Goal: Task Accomplishment & Management: Use online tool/utility

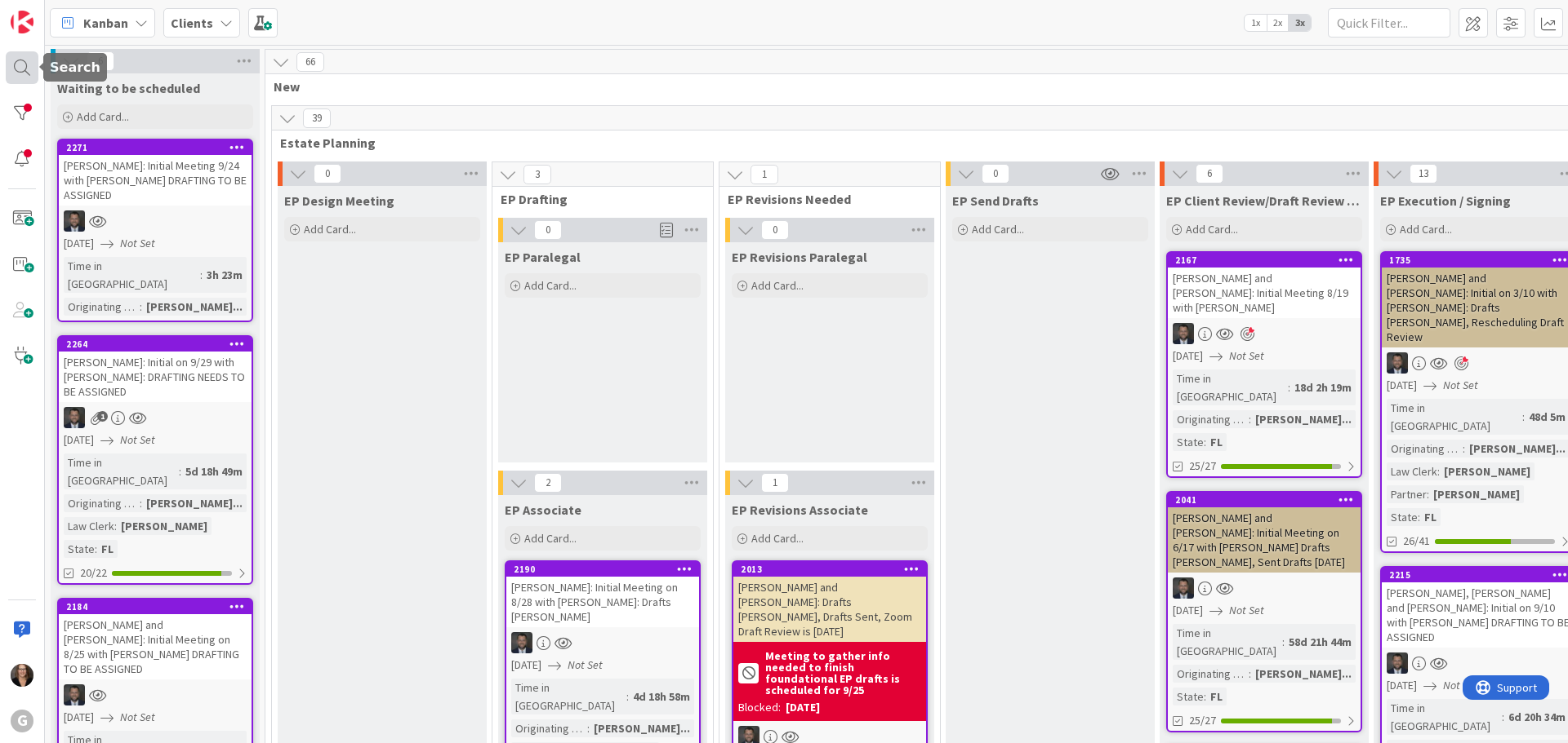
click at [22, 65] on div at bounding box center [22, 68] width 33 height 33
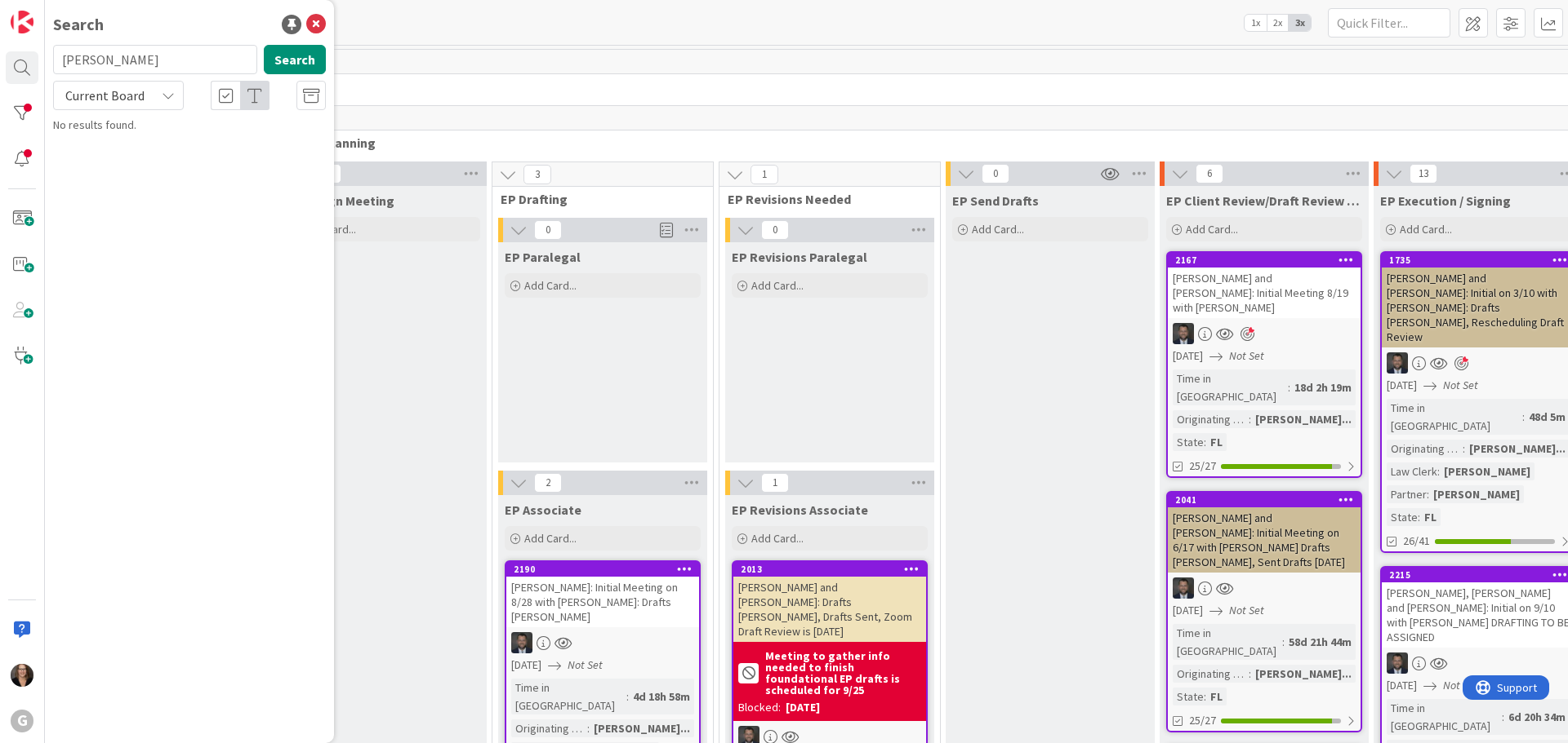
type input "Collins"
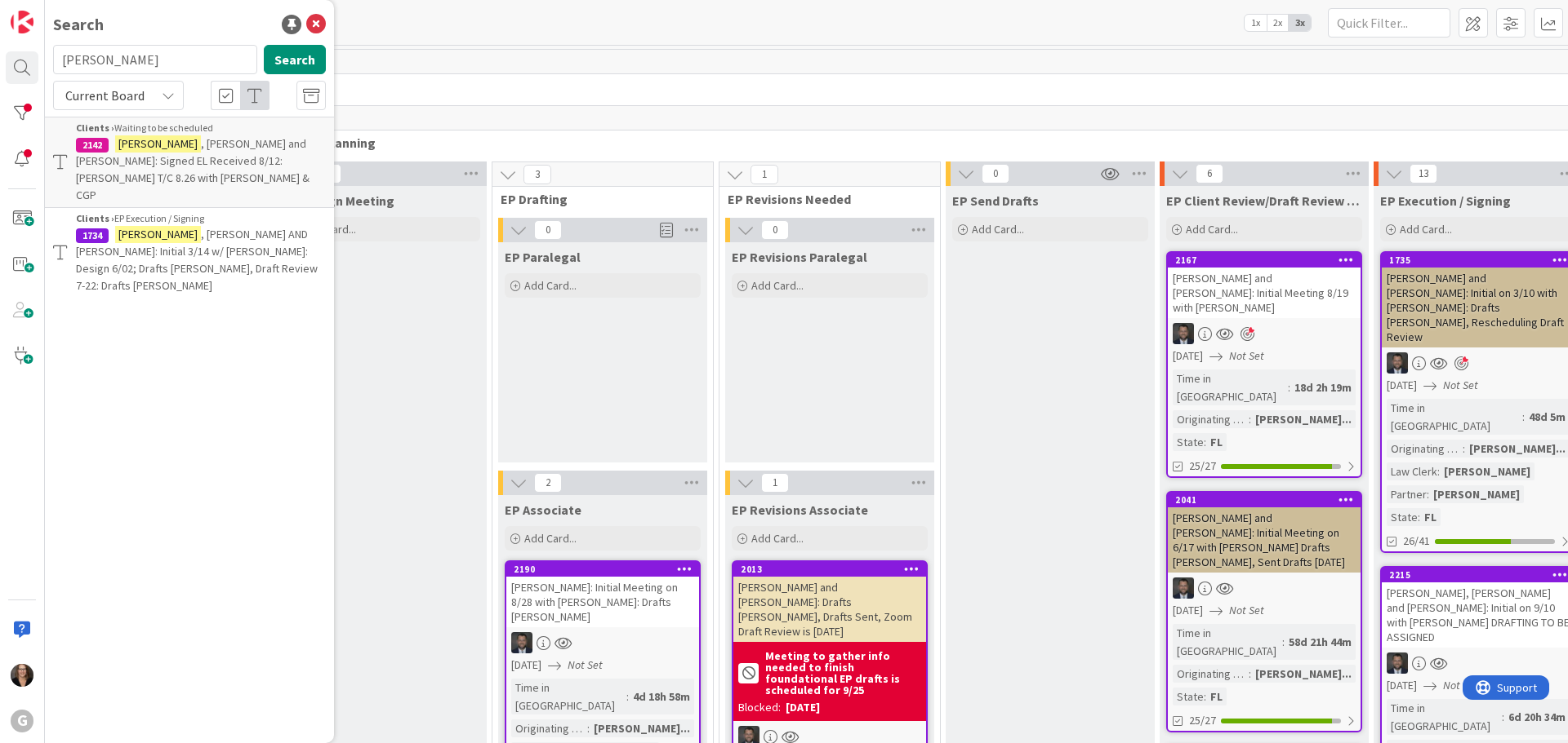
click at [167, 227] on span ", David AND Stephanie: Initial 3/14 w/ Jonas: Design 6/02; Drafts Paul Chris Jo…" at bounding box center [196, 260] width 241 height 66
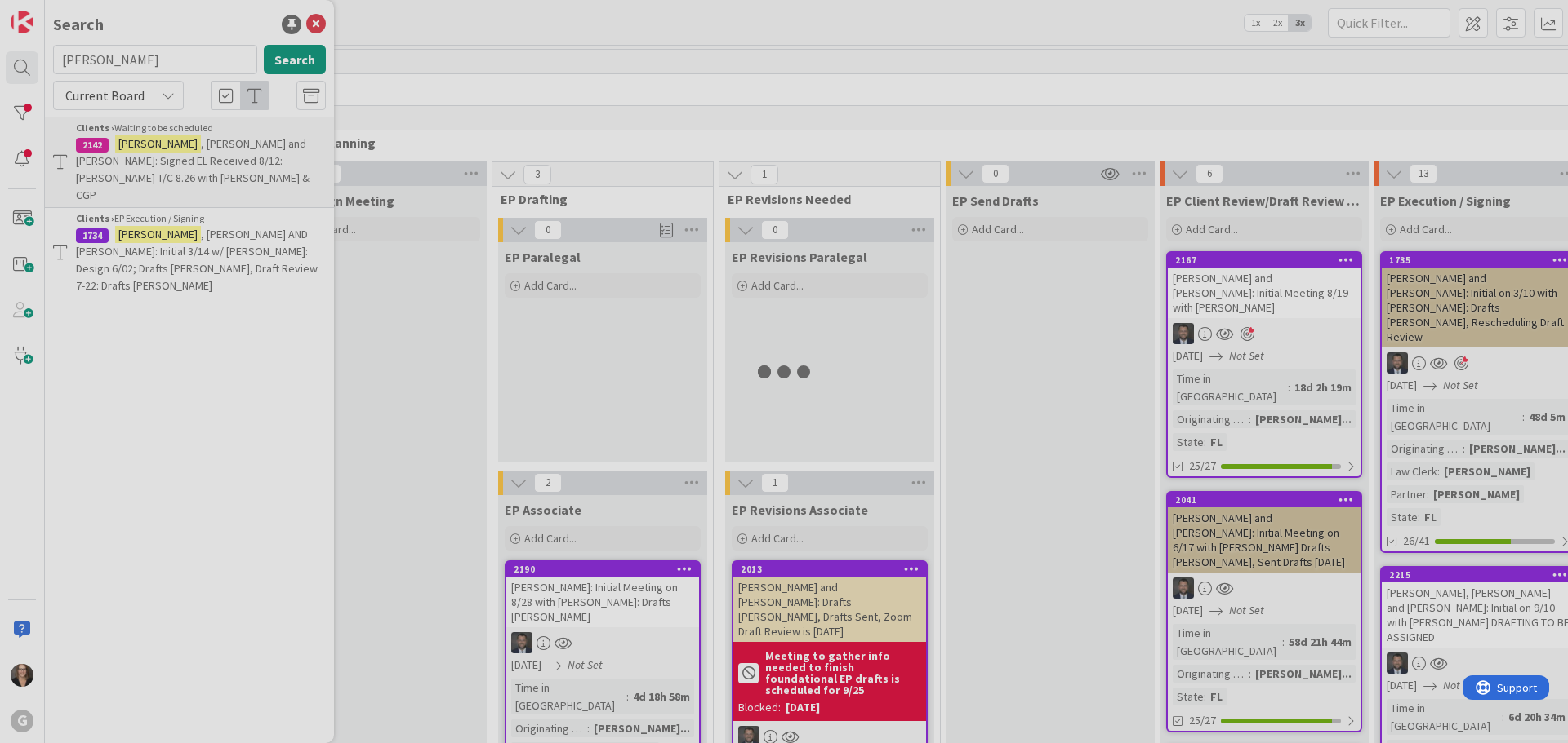
click at [167, 220] on div at bounding box center [784, 372] width 1568 height 743
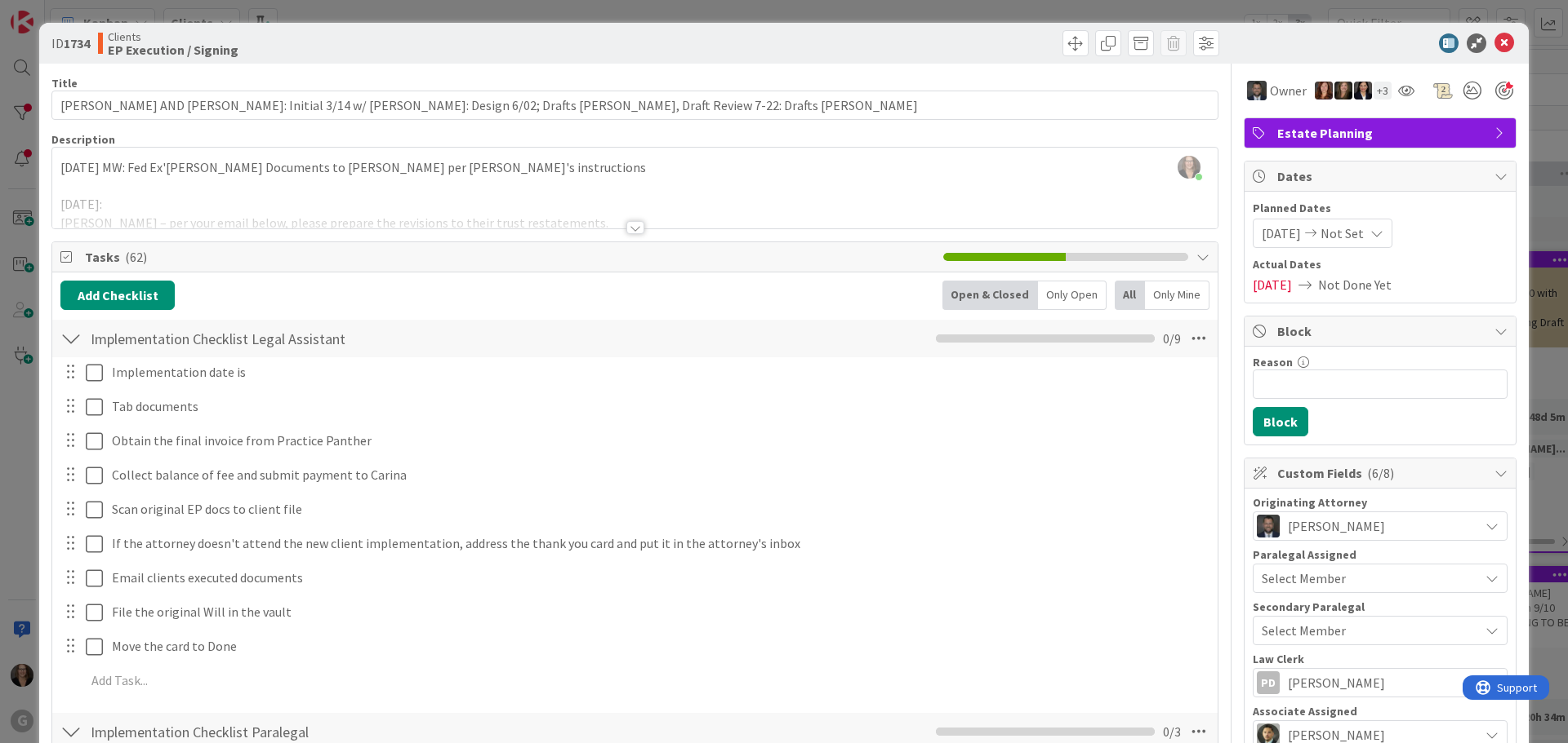
click at [1354, 233] on span "Not Set" at bounding box center [1342, 233] width 43 height 19
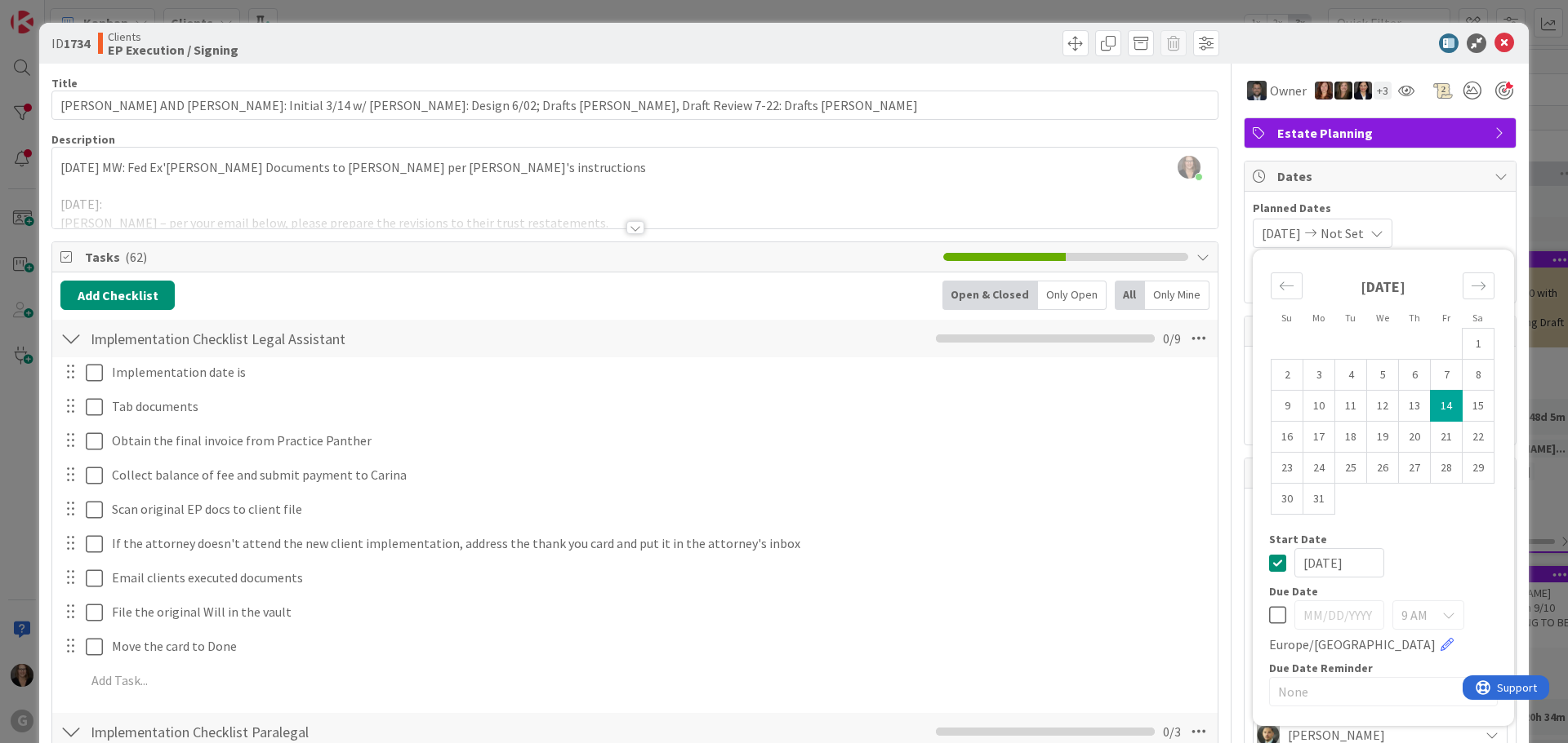
click at [1269, 615] on icon at bounding box center [1277, 614] width 18 height 19
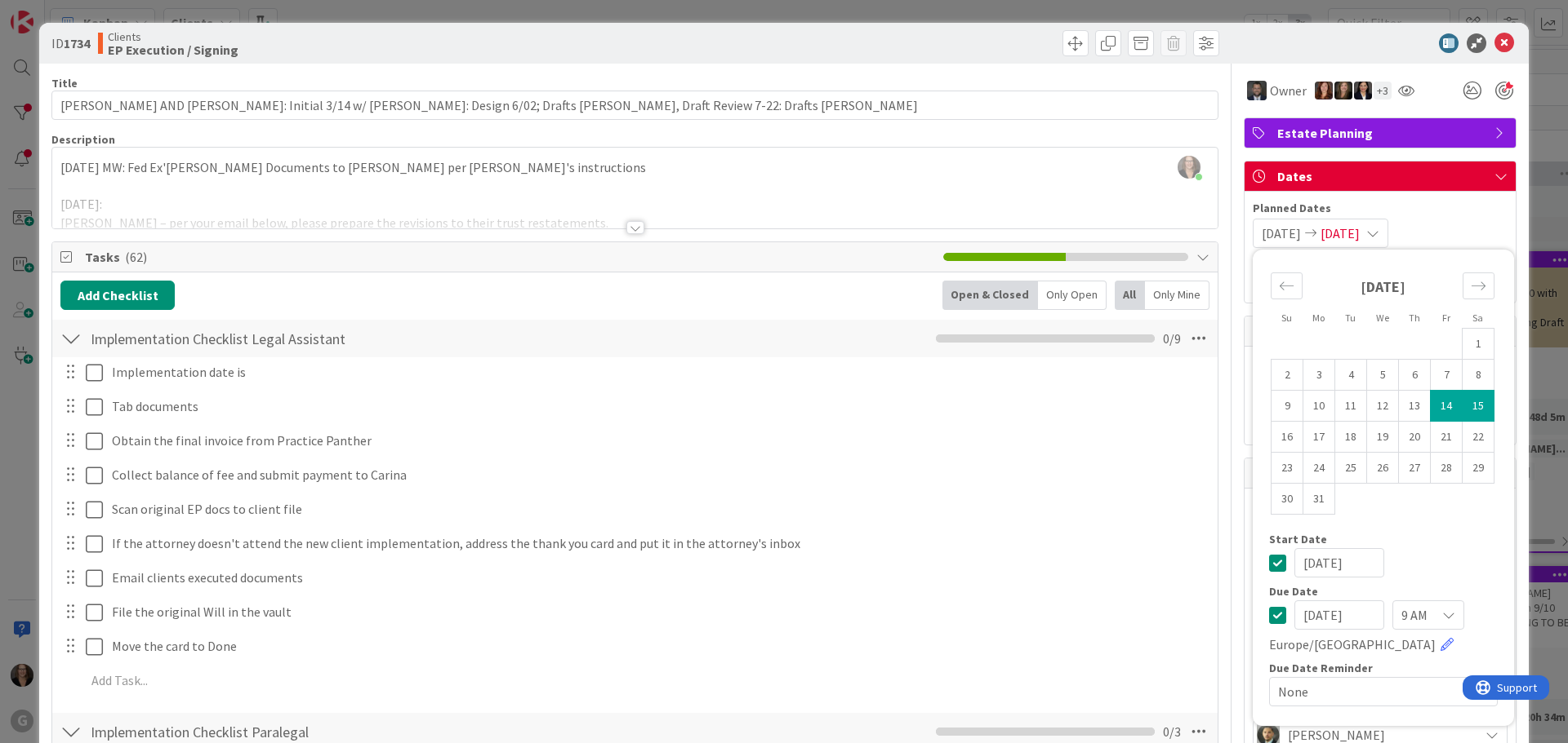
click at [1355, 618] on input "03/15/2025" at bounding box center [1339, 614] width 90 height 29
click at [1303, 614] on input "03/15/2025" at bounding box center [1339, 614] width 90 height 29
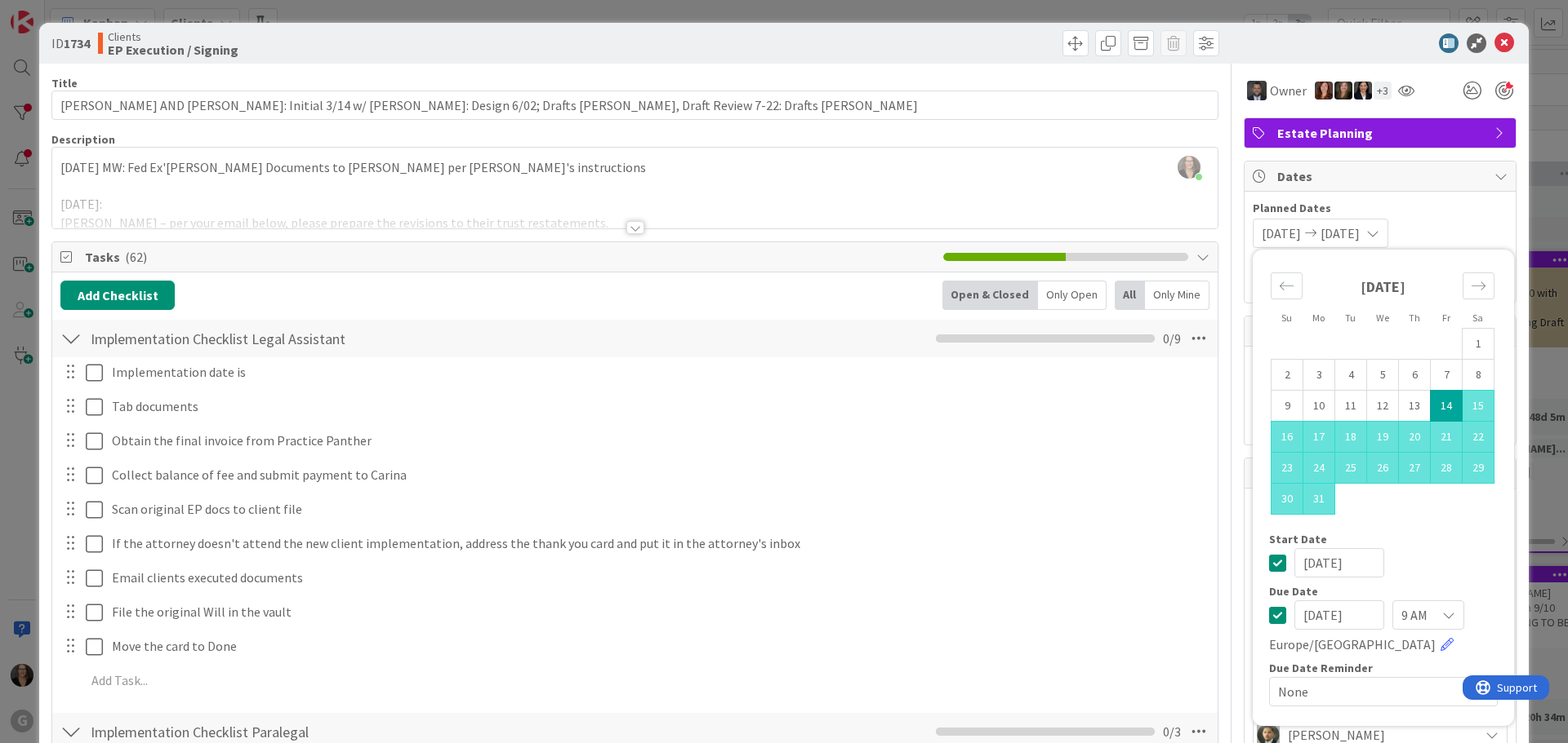
click at [1321, 615] on input "10/15/2025" at bounding box center [1339, 614] width 90 height 29
type input "10/31/2025"
click at [1392, 638] on div "10/31/2025 9 AM Europe/London" at bounding box center [1383, 627] width 229 height 54
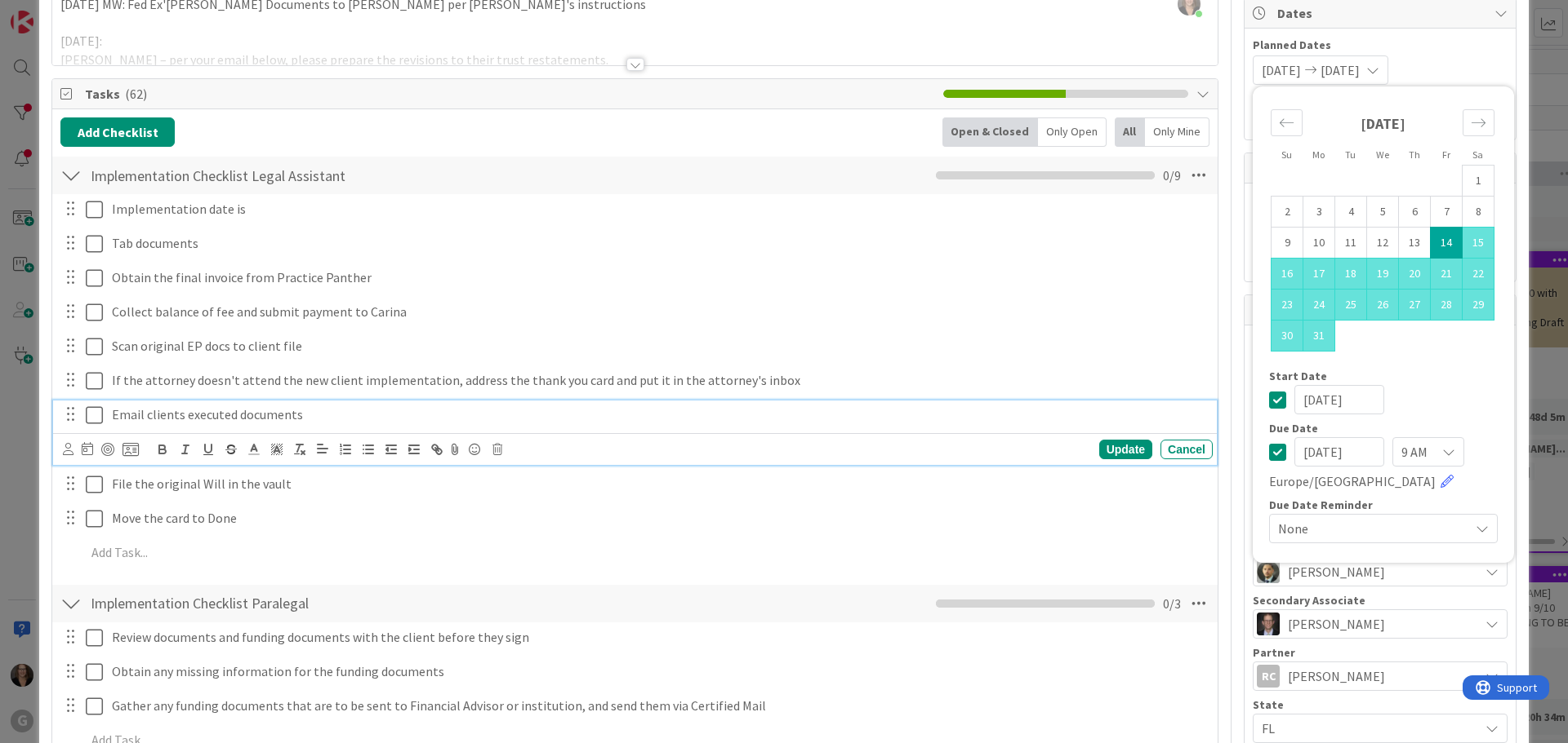
click at [1086, 415] on p "Email clients executed documents" at bounding box center [659, 415] width 1094 height 18
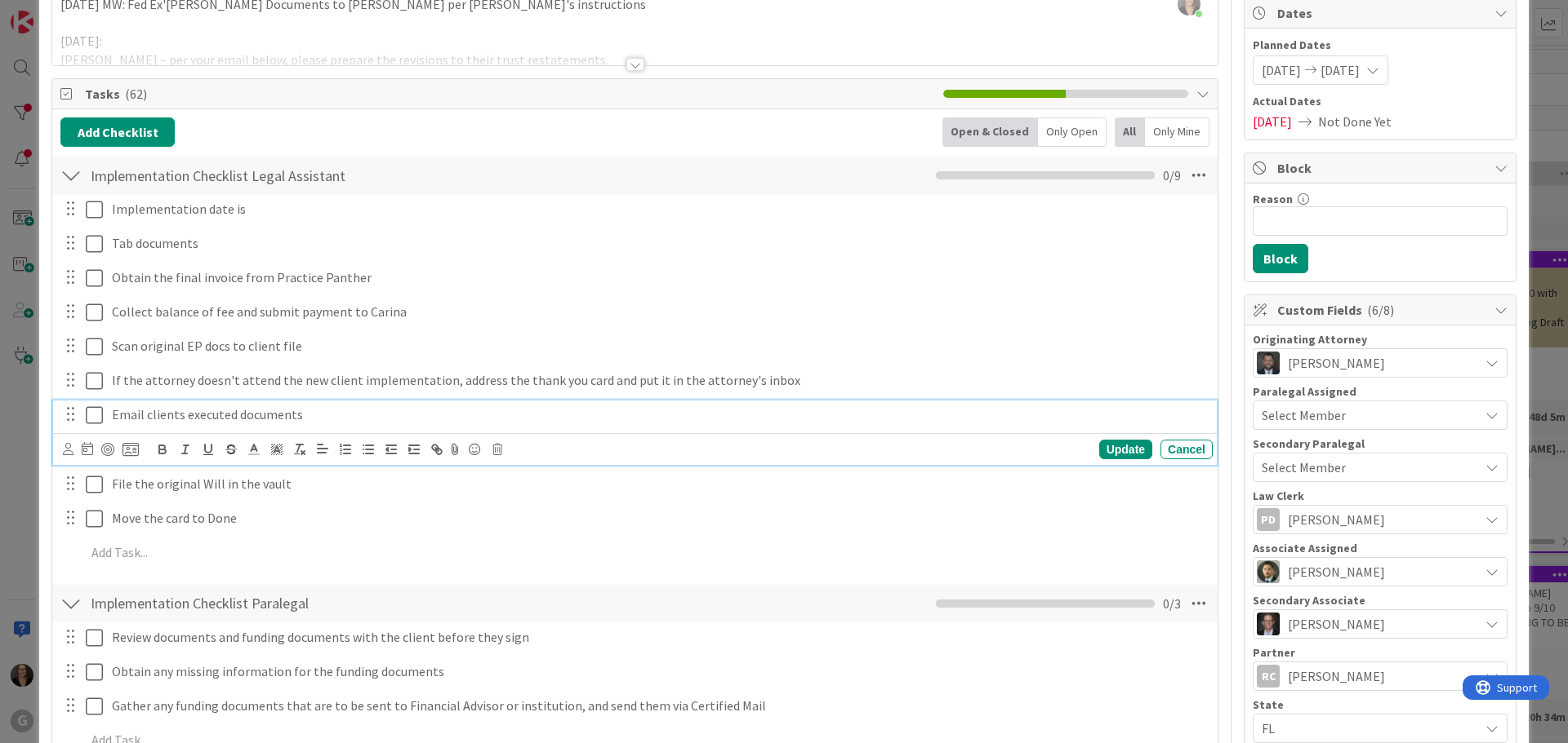
scroll to position [0, 0]
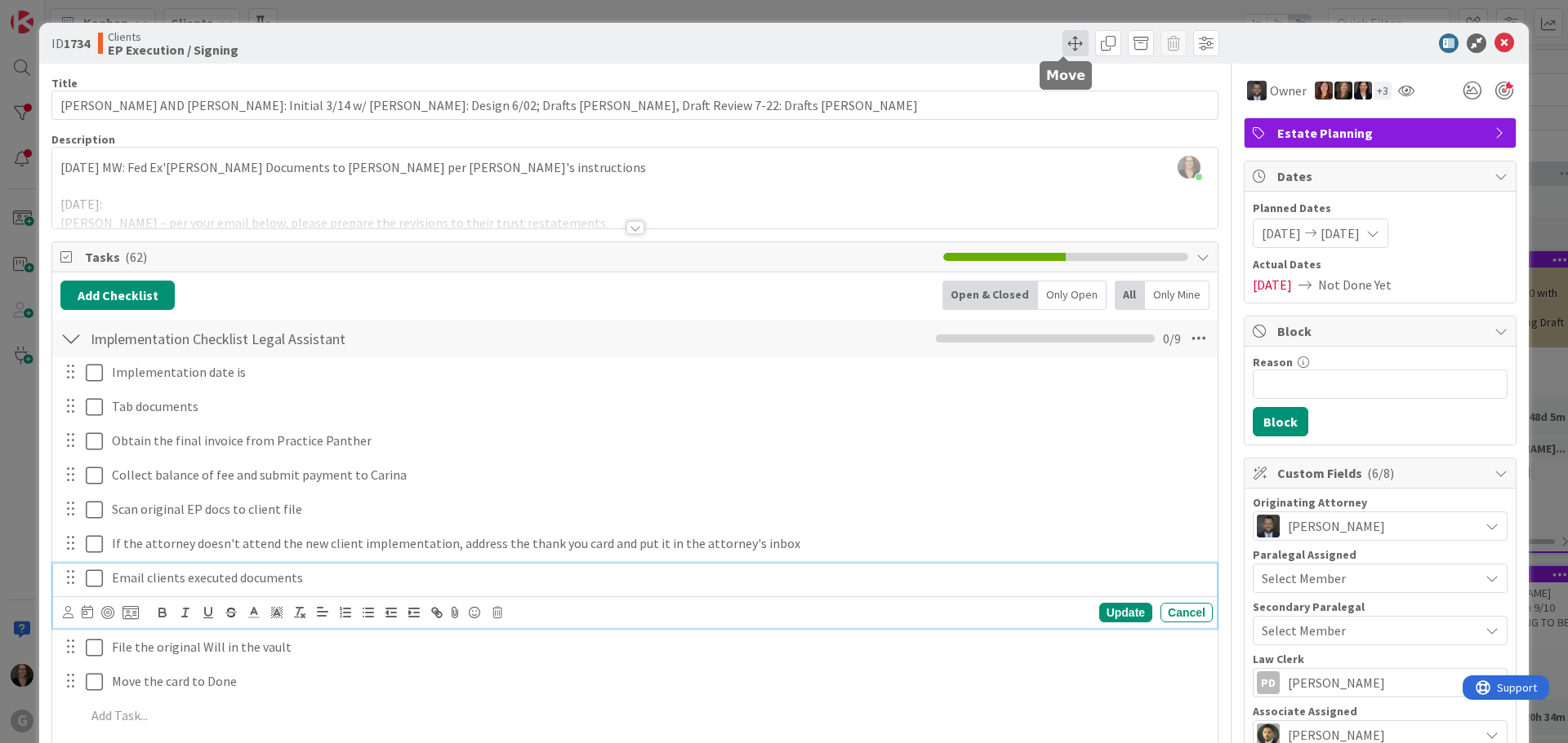
click at [1063, 45] on span at bounding box center [1075, 43] width 26 height 26
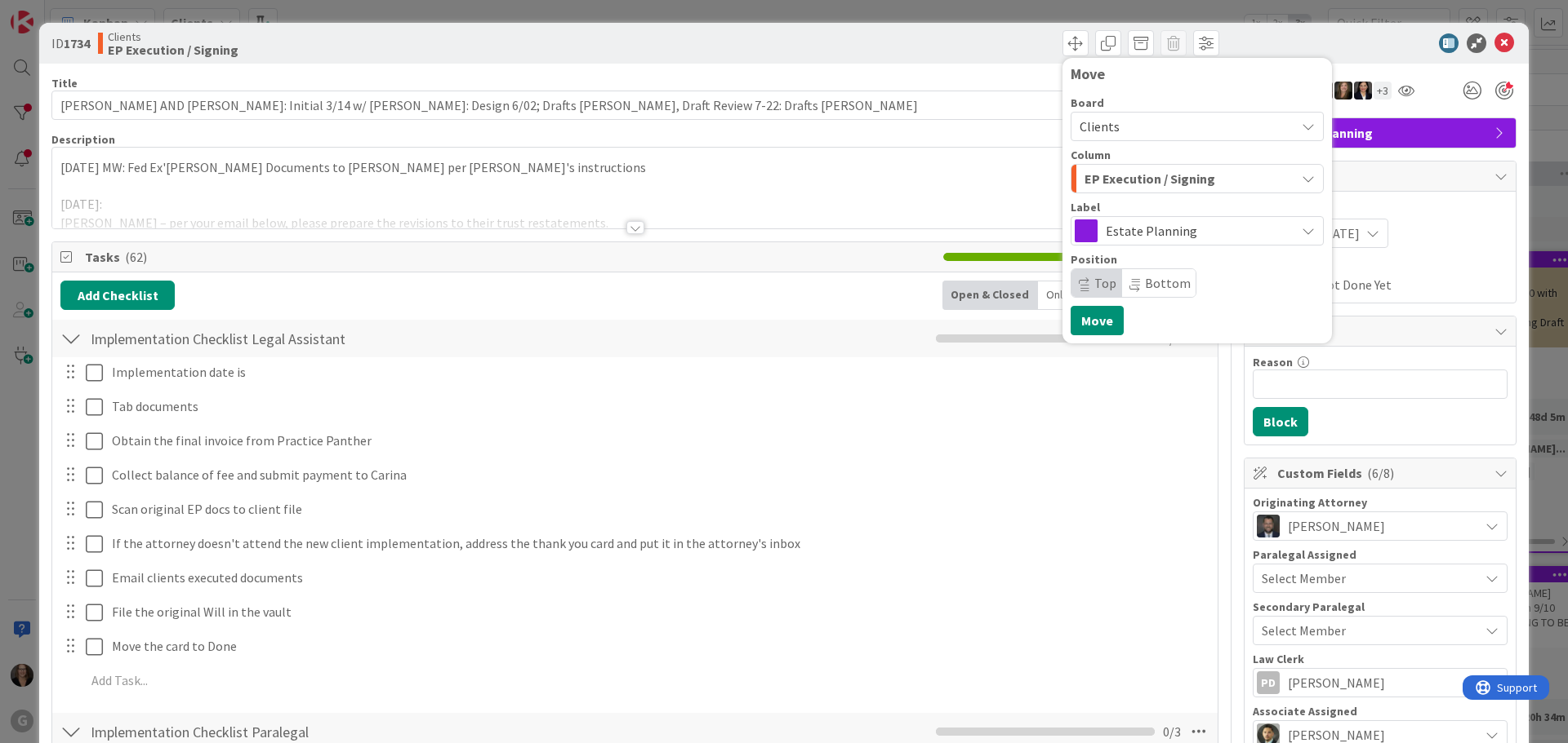
click at [1302, 175] on icon "button" at bounding box center [1308, 179] width 13 height 13
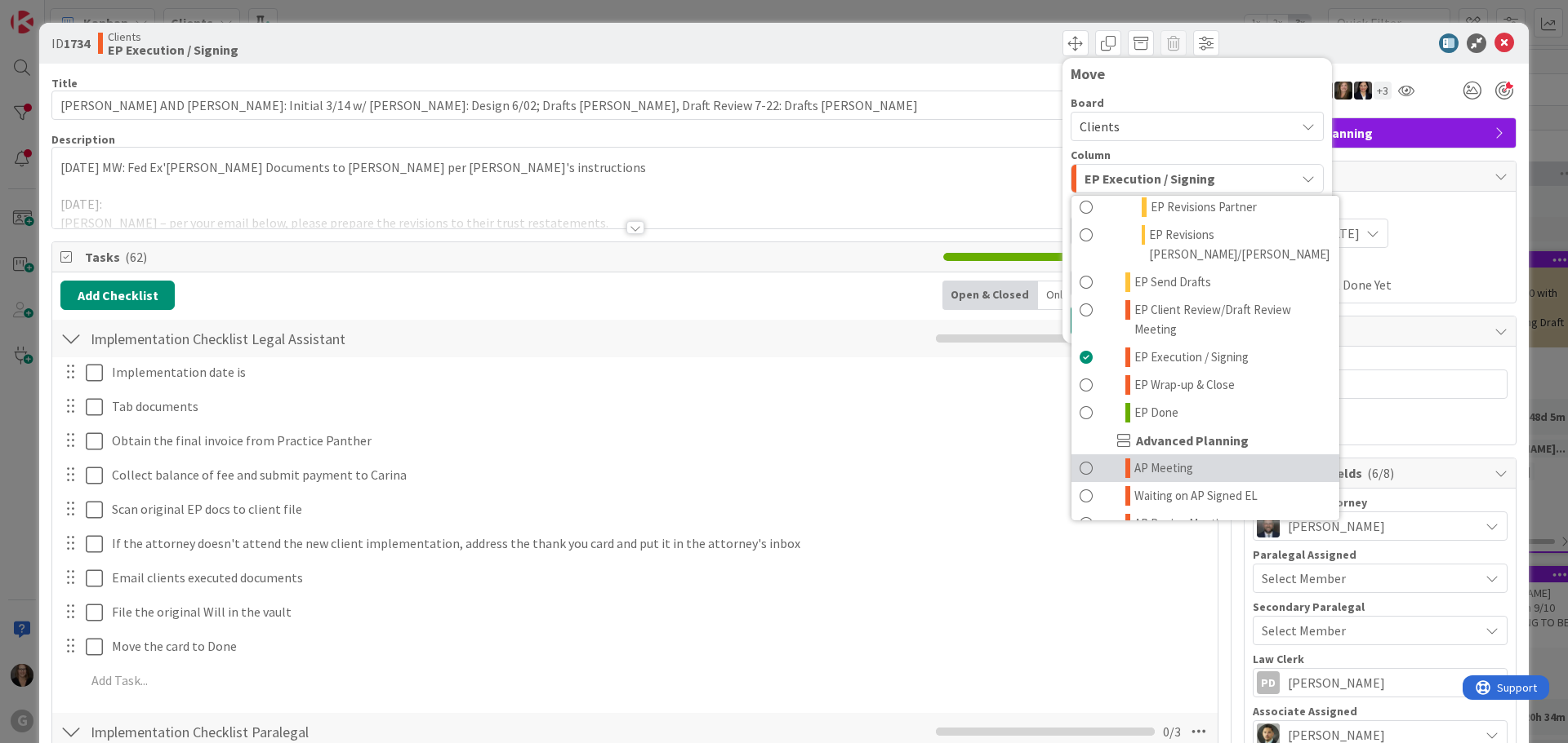
scroll to position [408, 0]
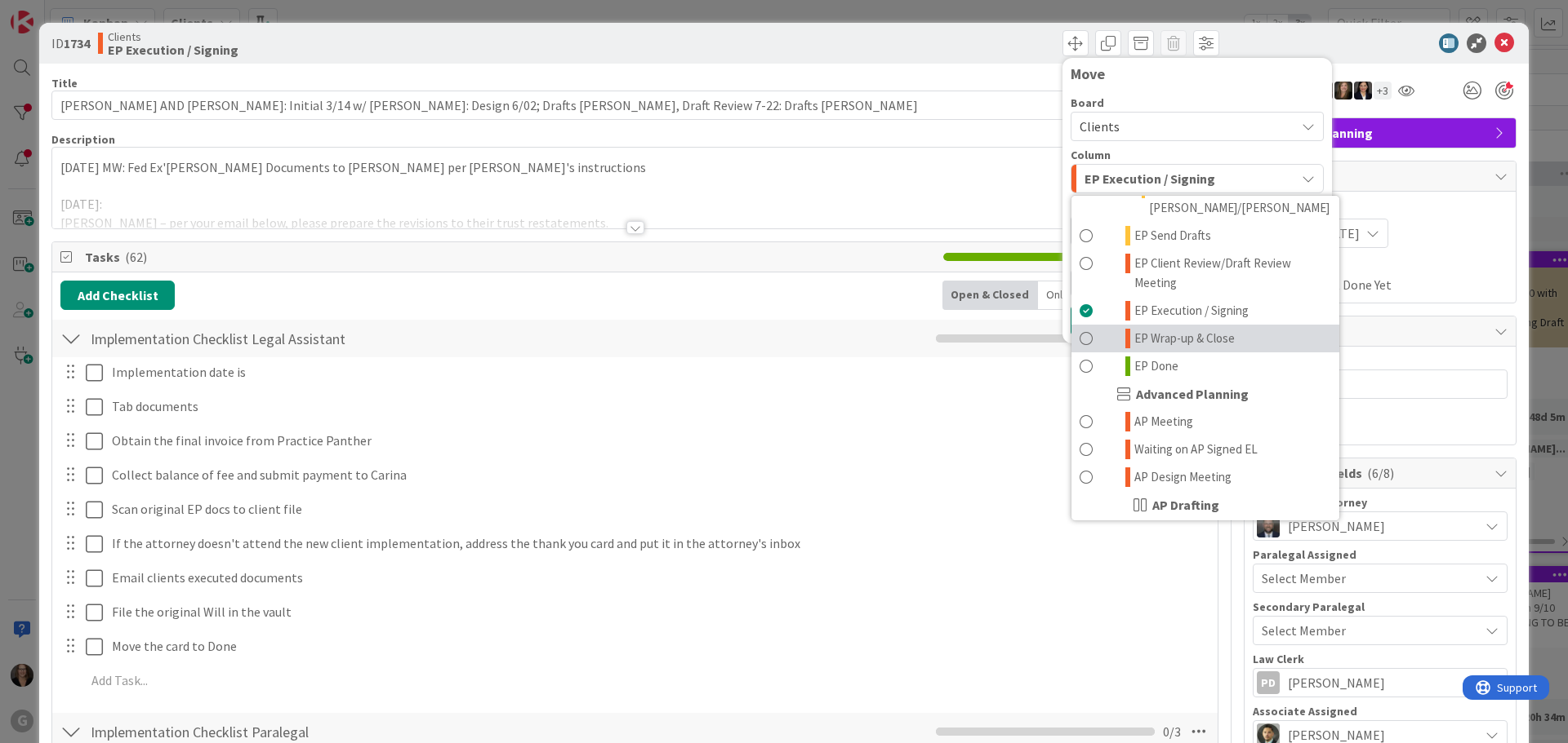
click at [1079, 329] on span at bounding box center [1086, 338] width 13 height 19
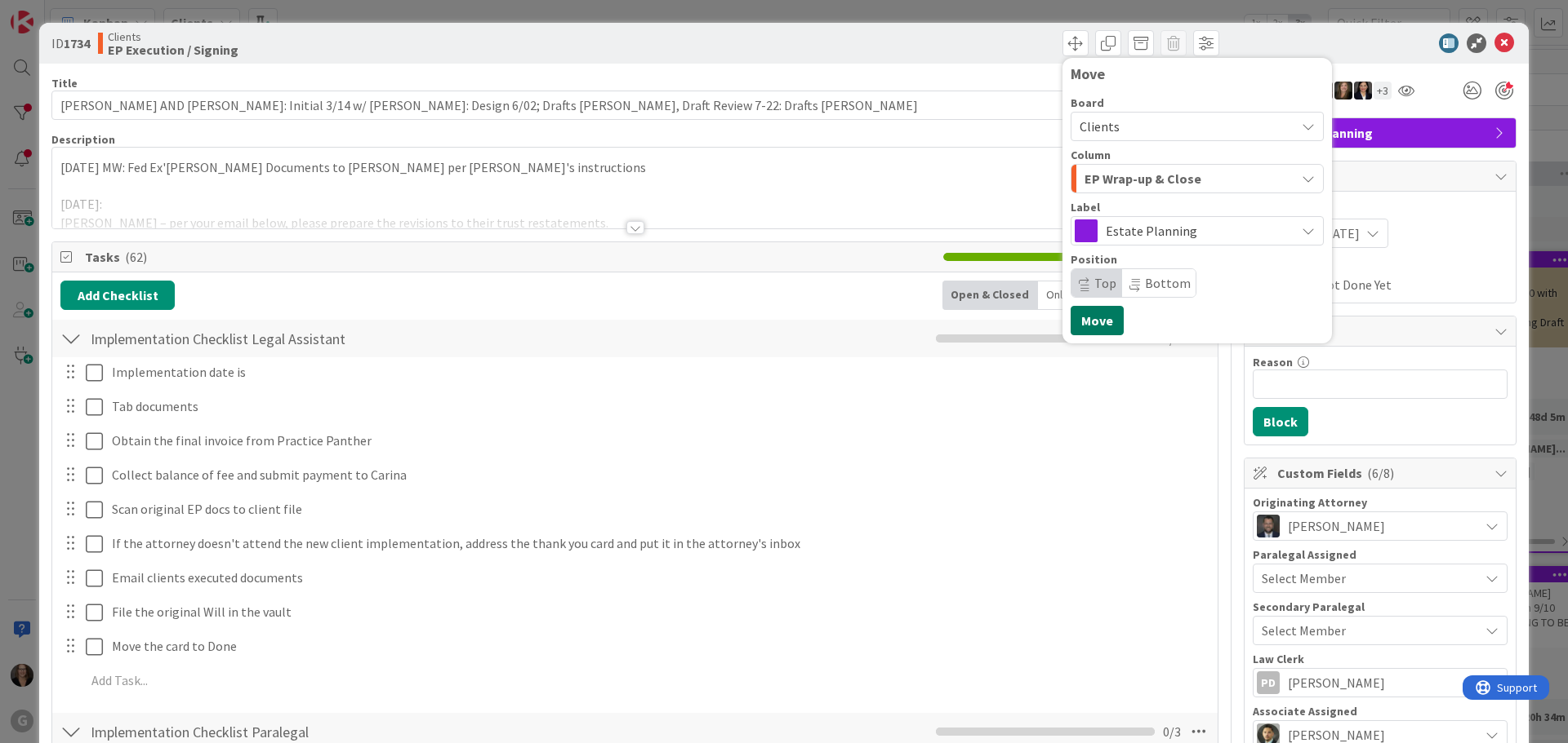
click at [1082, 324] on button "Move" at bounding box center [1097, 321] width 53 height 29
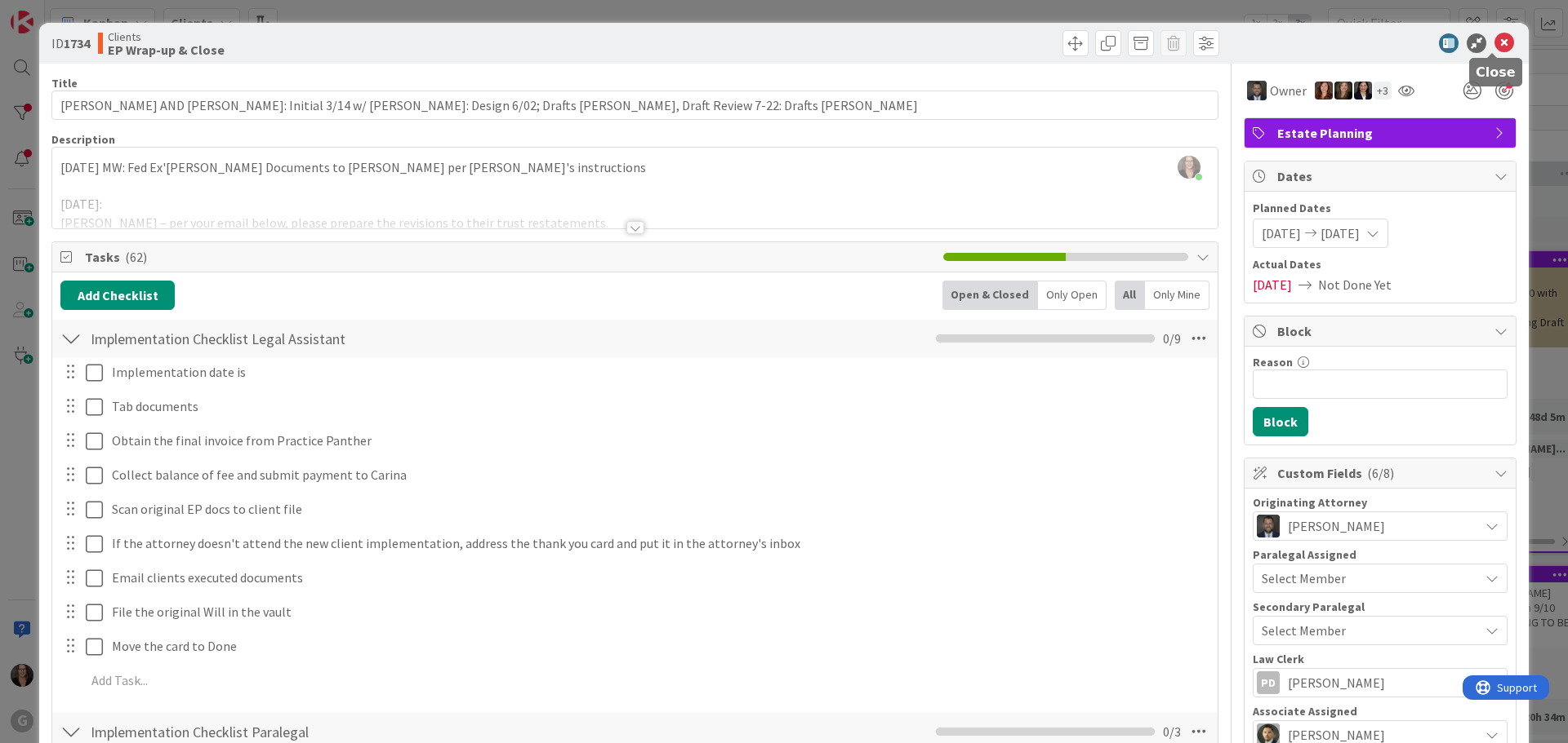
click at [1494, 38] on icon at bounding box center [1504, 43] width 19 height 19
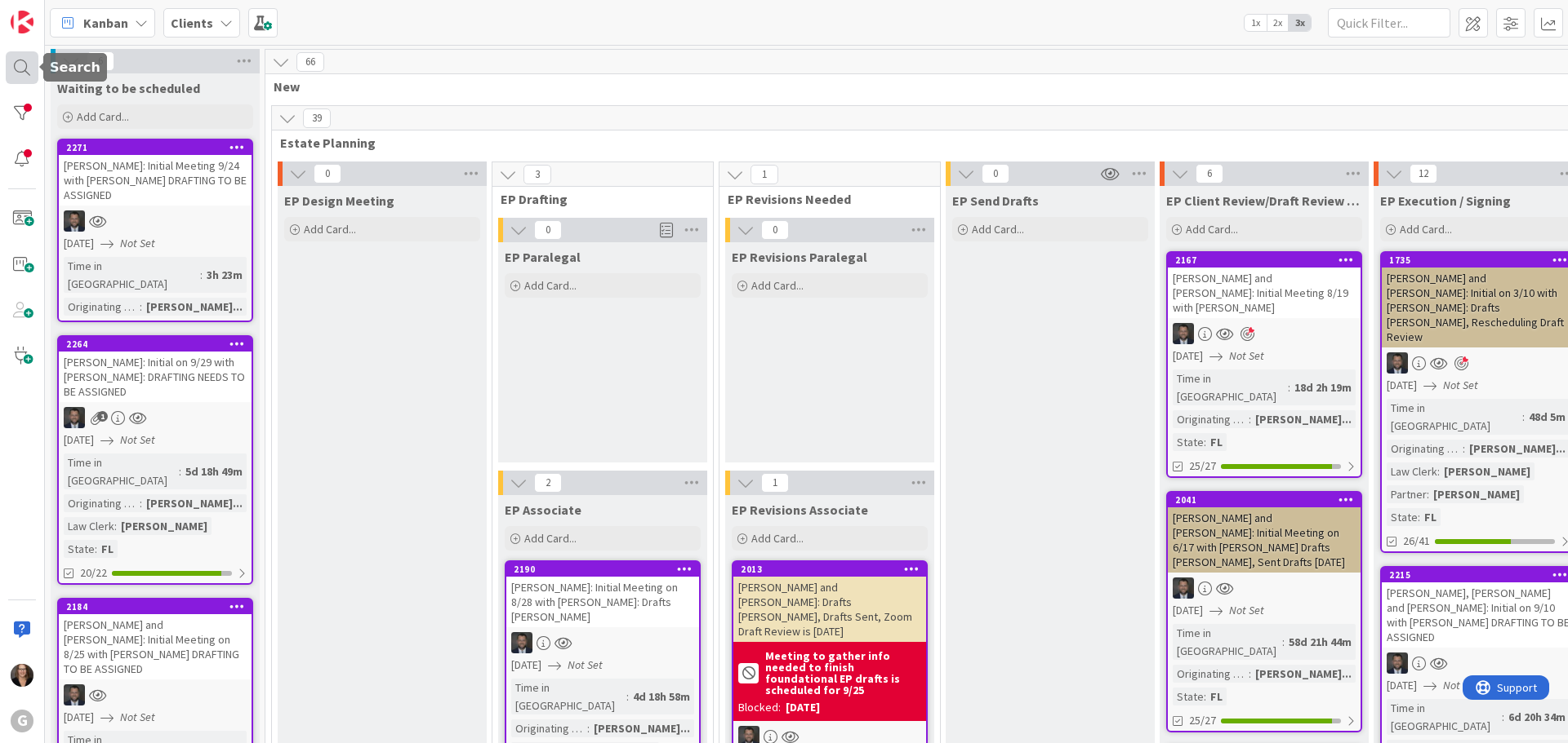
click at [18, 64] on div at bounding box center [22, 68] width 33 height 33
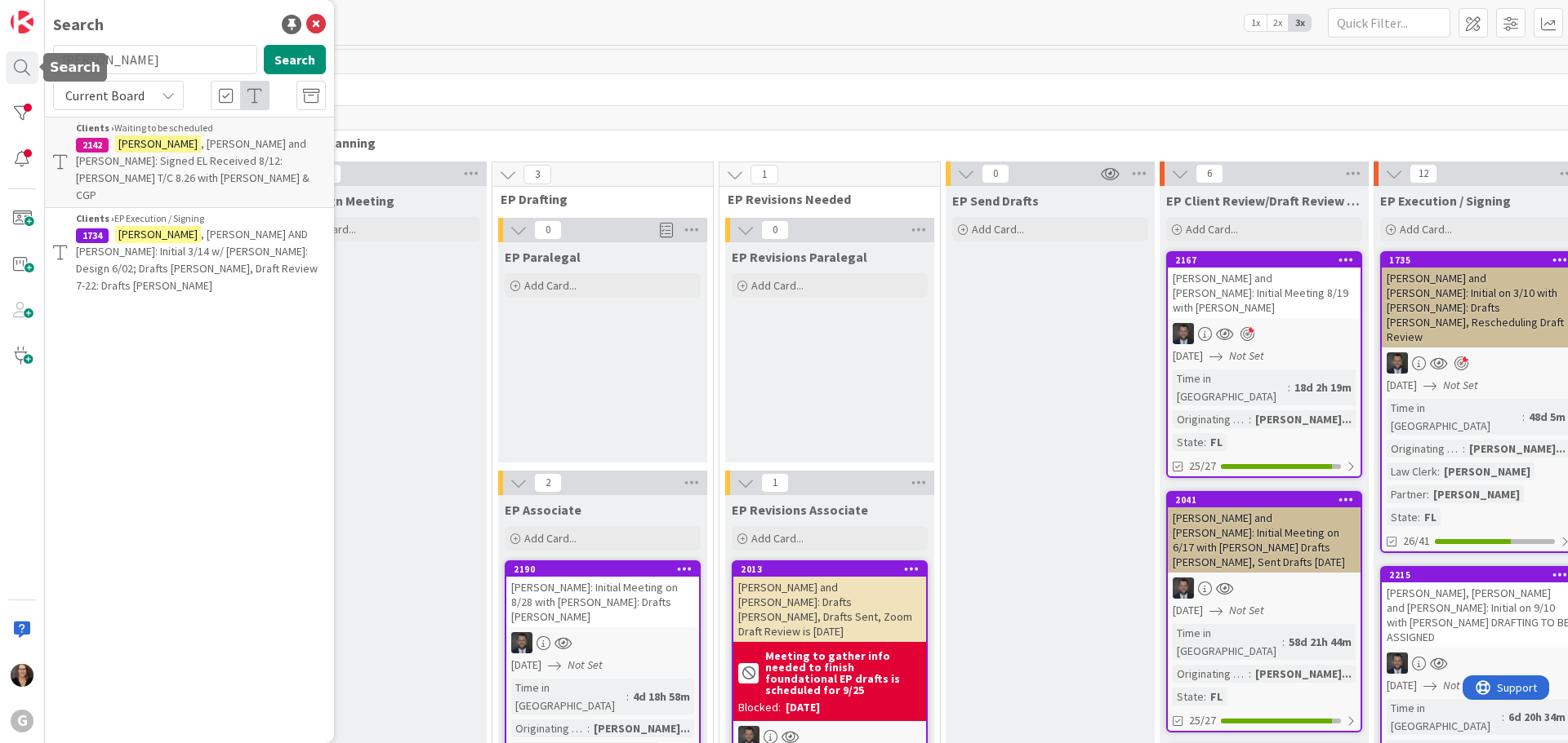
drag, startPoint x: 123, startPoint y: 63, endPoint x: 23, endPoint y: 86, distance: 102.6
click at [14, 75] on div "G Search Collins Search Current Board Clients › Waiting to be scheduled 2142 Co…" at bounding box center [23, 372] width 45 height 743
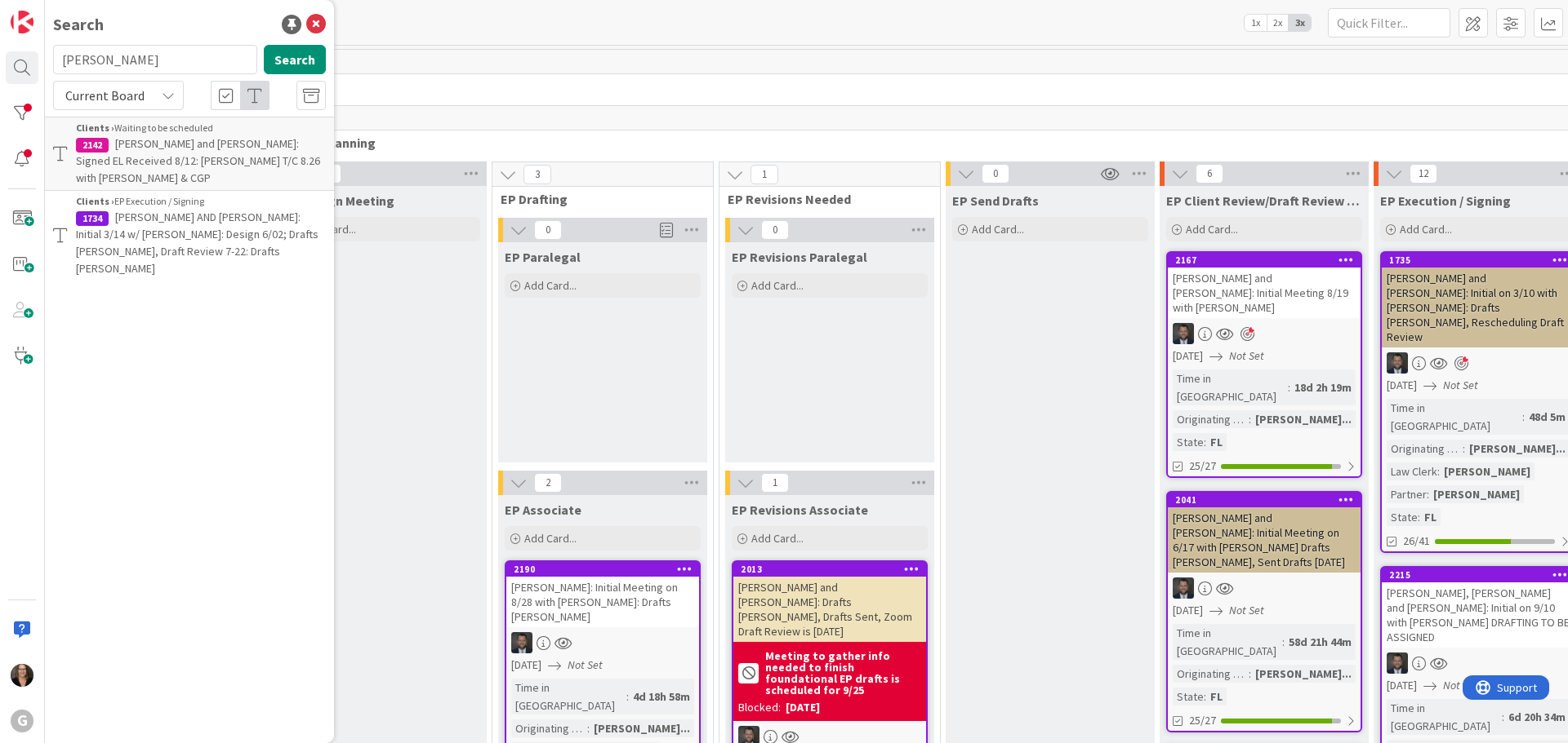
type input "Lundy"
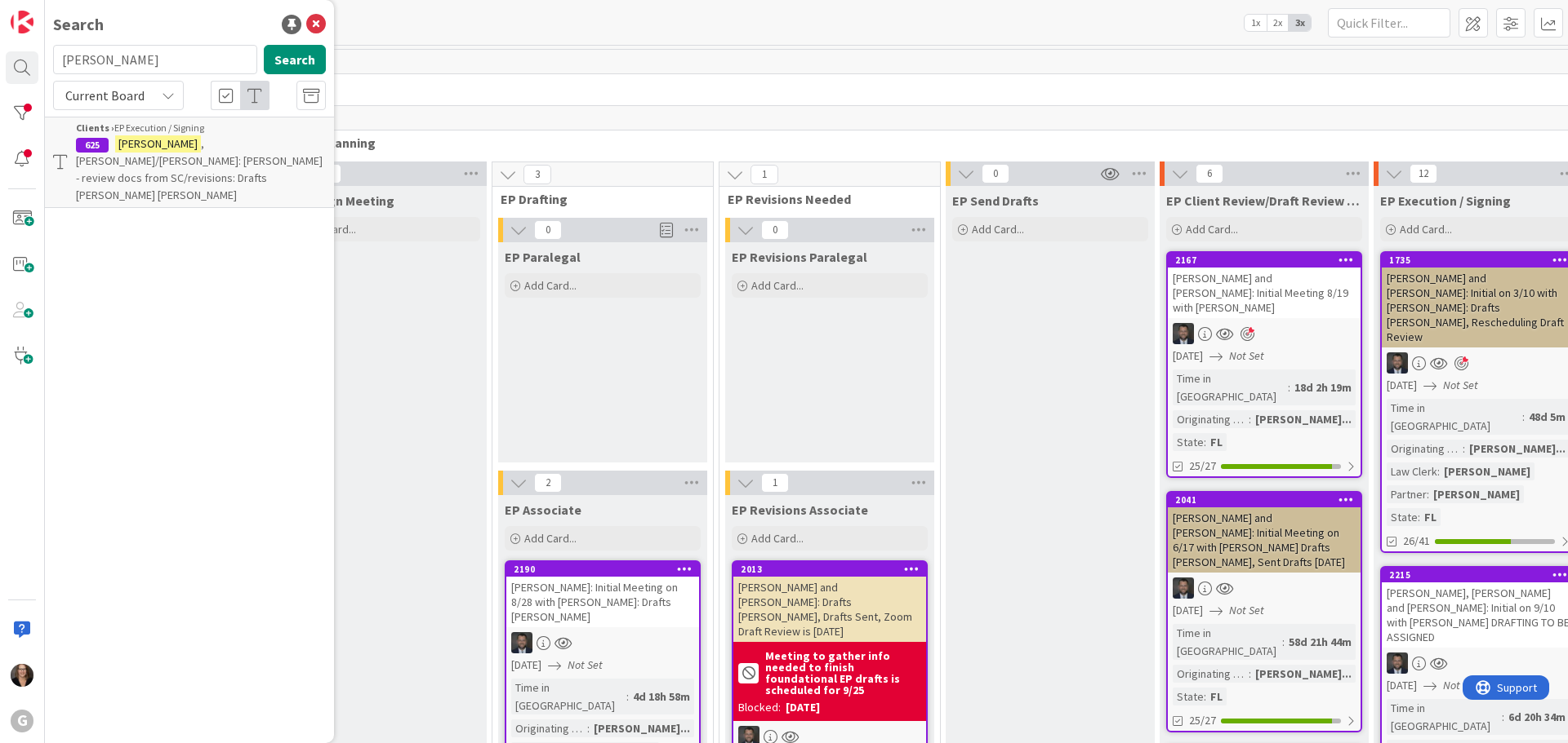
click at [179, 148] on span ", Valerie/Stacey Manning: Chris - review docs from SC/revisions: Drafts Chris B…" at bounding box center [199, 169] width 246 height 66
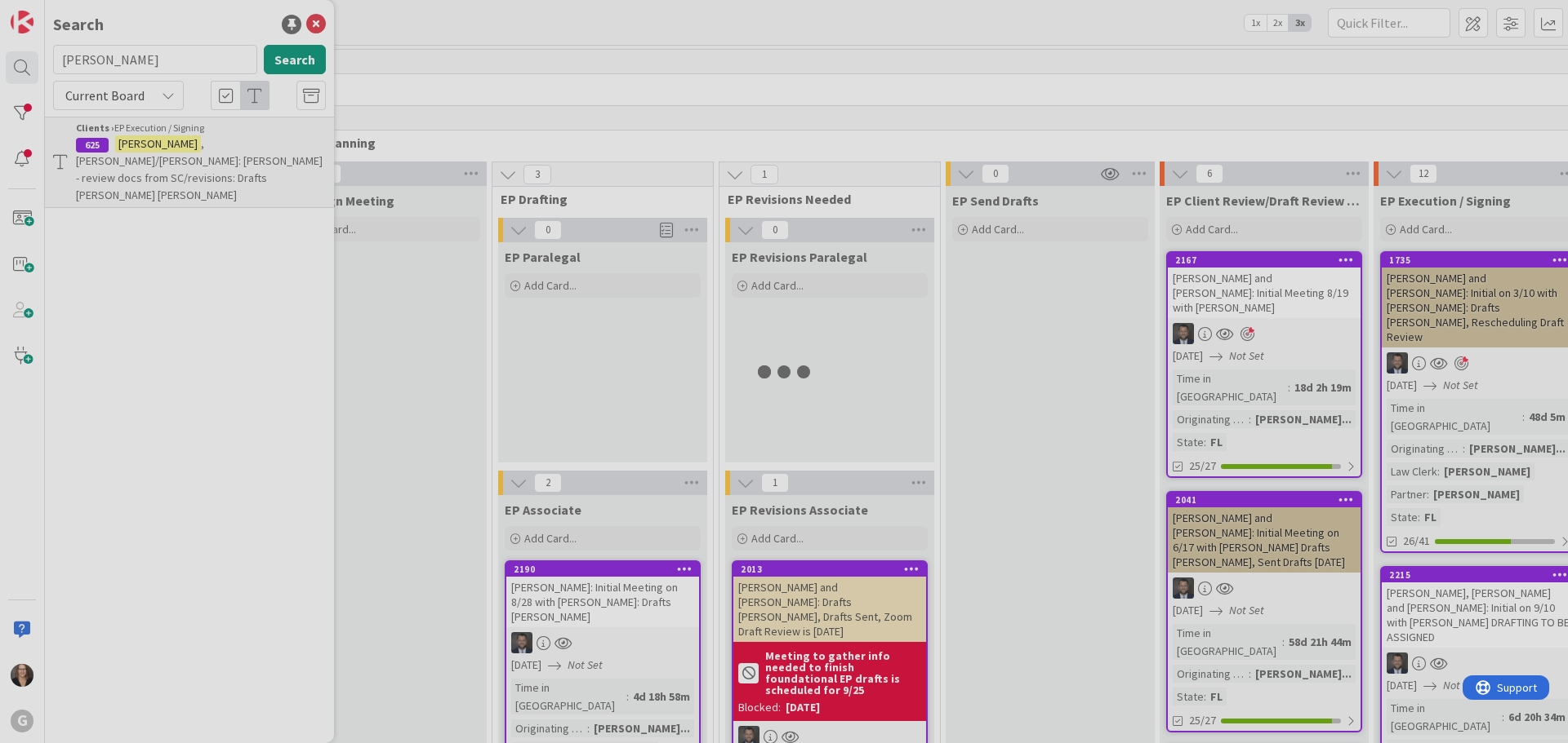
click at [179, 148] on div at bounding box center [784, 372] width 1568 height 743
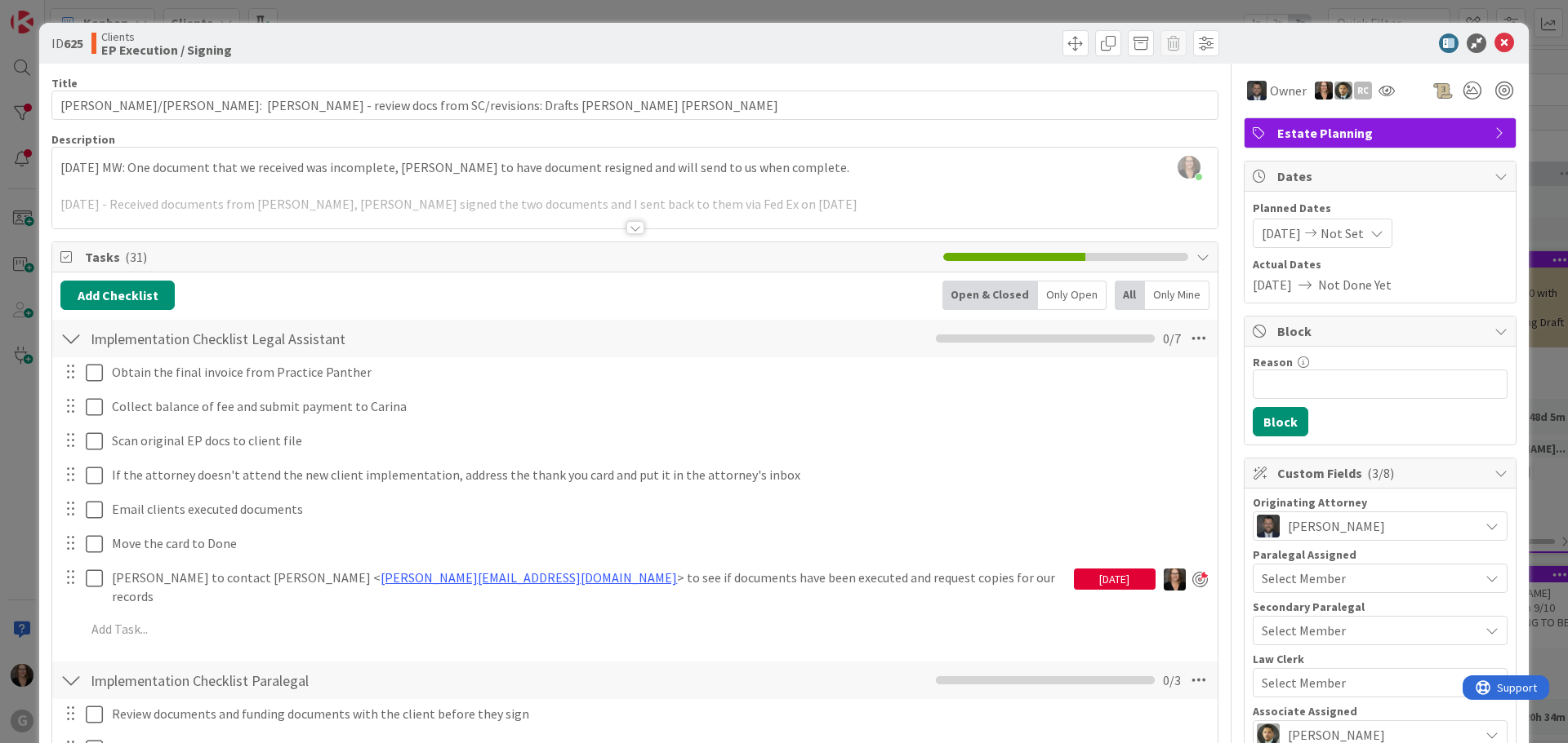
click at [62, 159] on div "Michelle Wilson just joined 9-1-25 MW: One document that we received was incomp…" at bounding box center [635, 188] width 1165 height 81
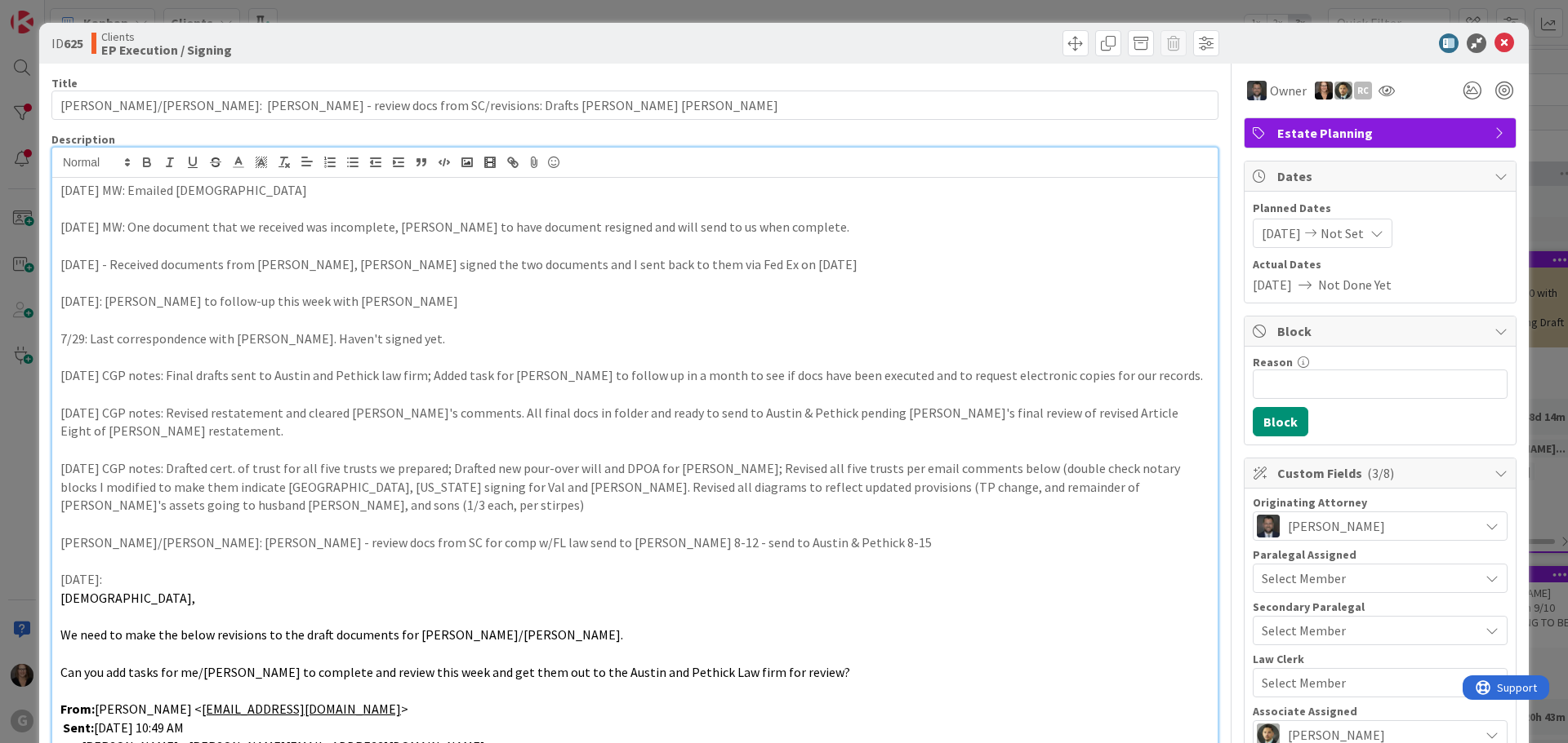
click at [195, 194] on p "10-6-25 MW: Emailed Britany" at bounding box center [634, 190] width 1149 height 18
click at [1063, 43] on span at bounding box center [1075, 43] width 26 height 26
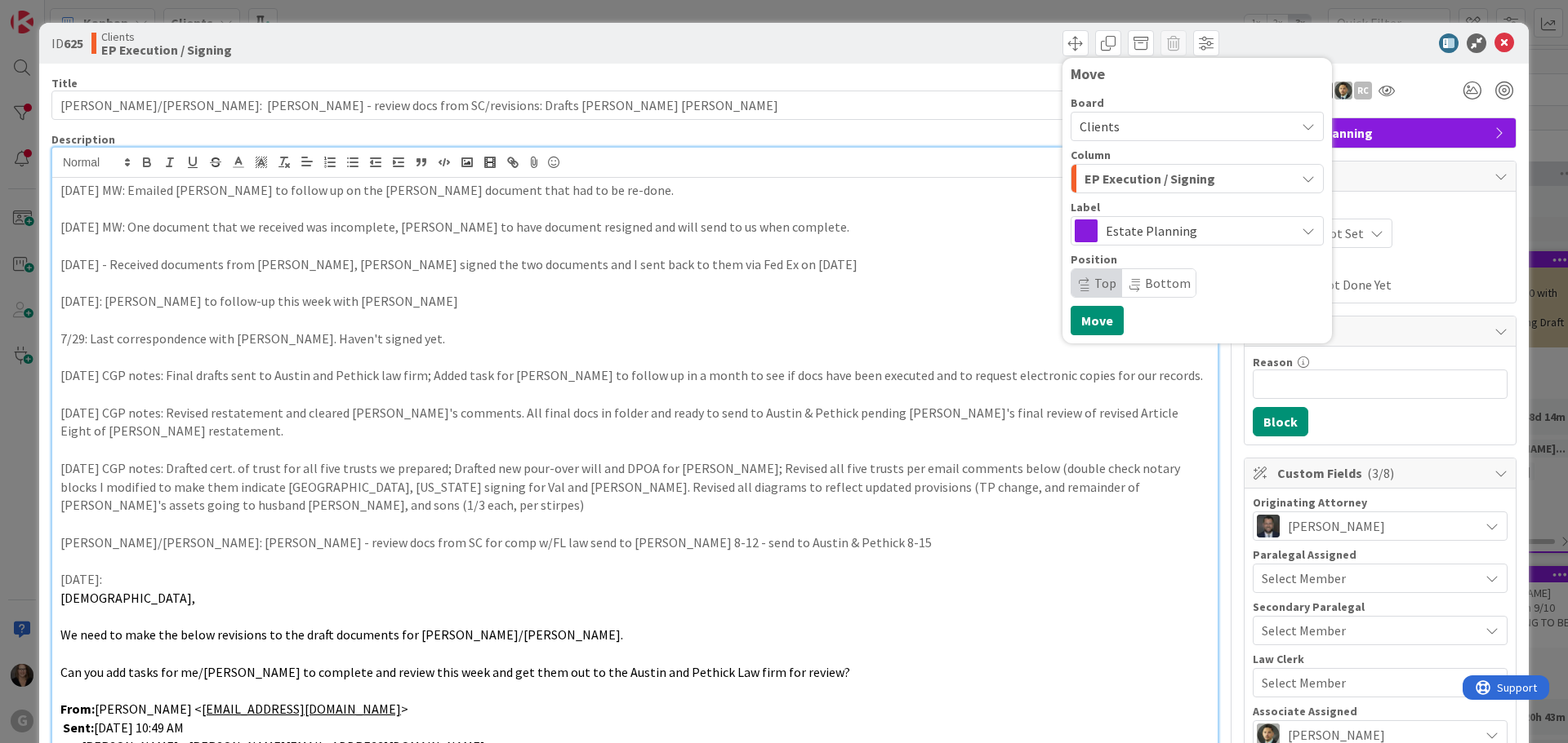
click at [1302, 179] on icon "button" at bounding box center [1308, 179] width 13 height 13
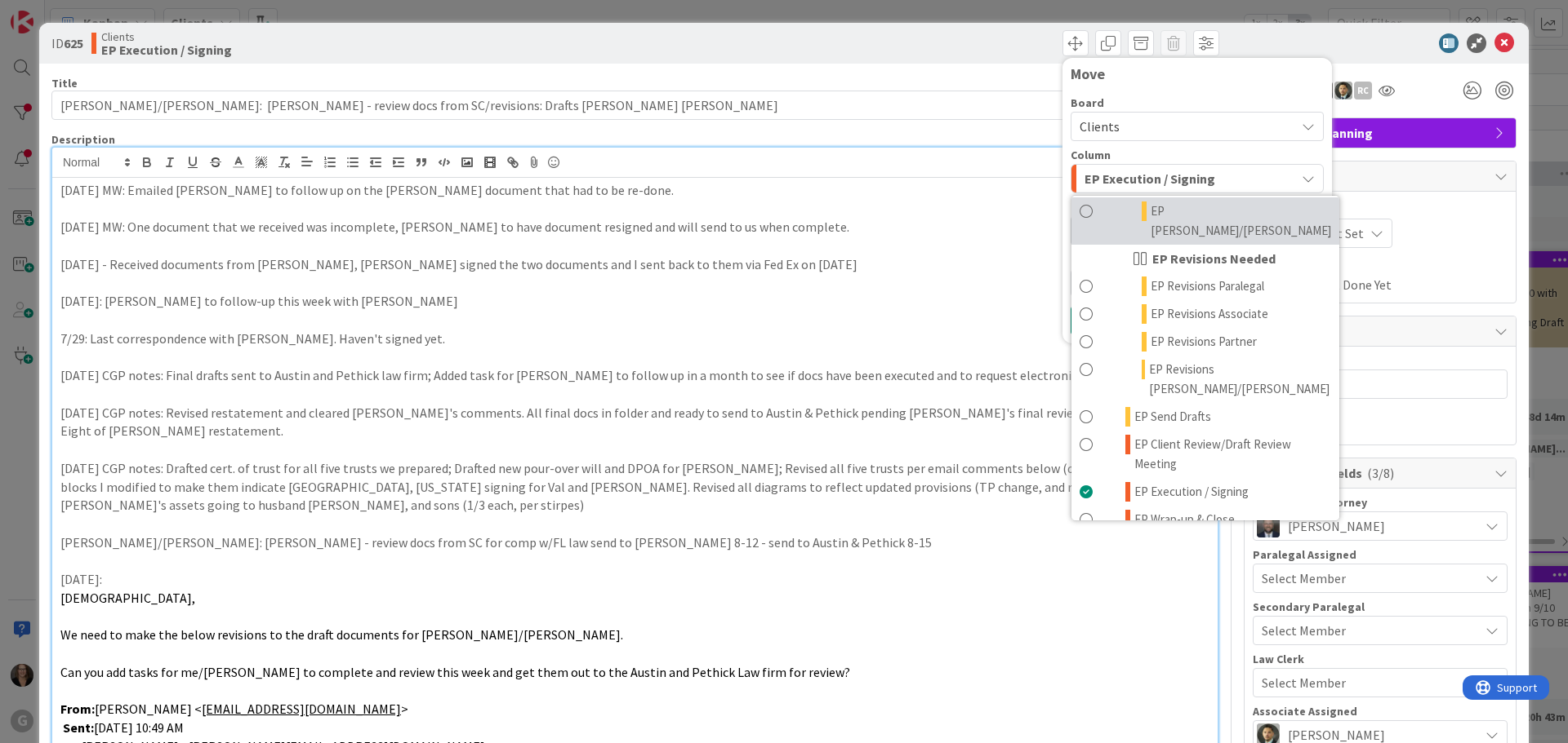
scroll to position [245, 0]
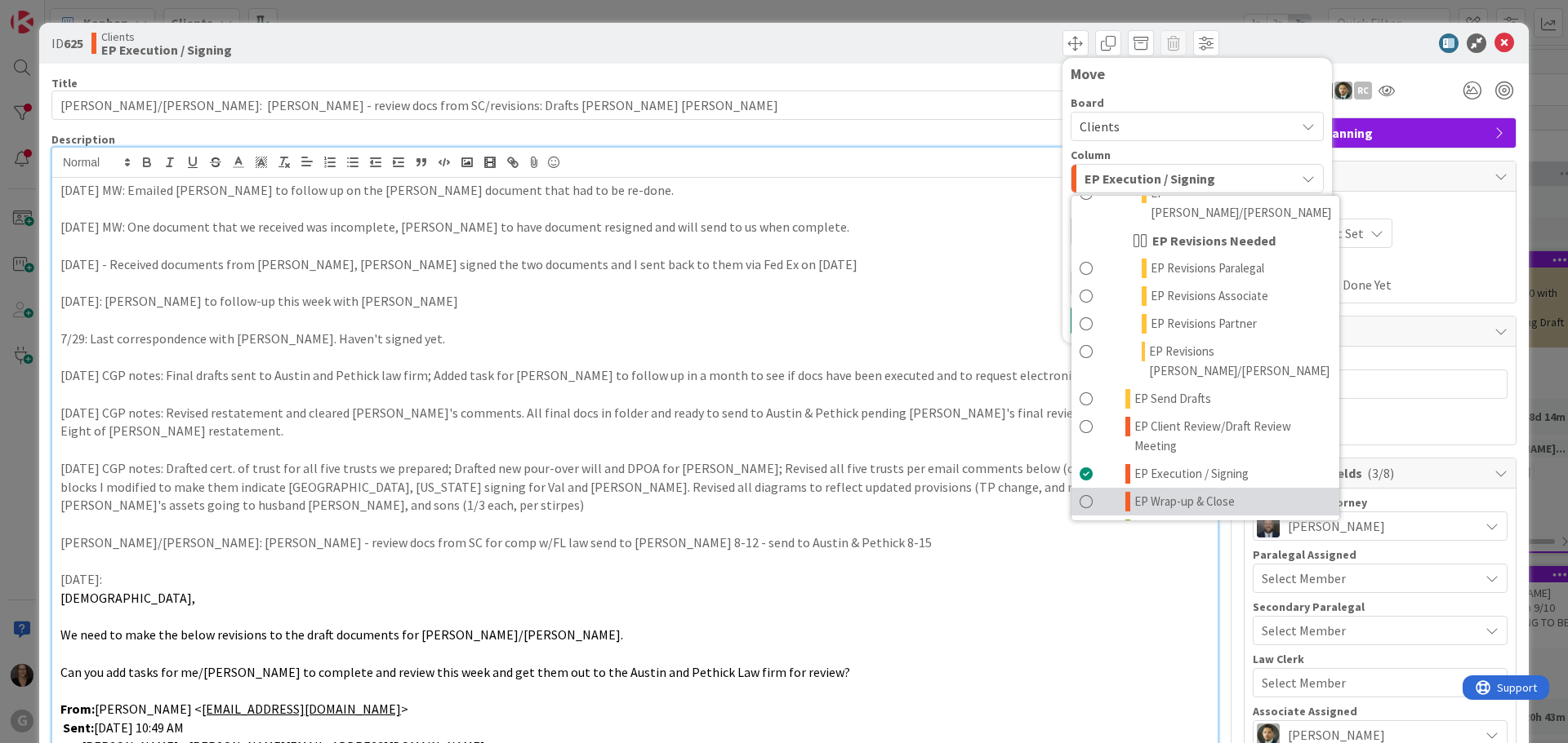
click at [1079, 492] on span at bounding box center [1086, 501] width 13 height 19
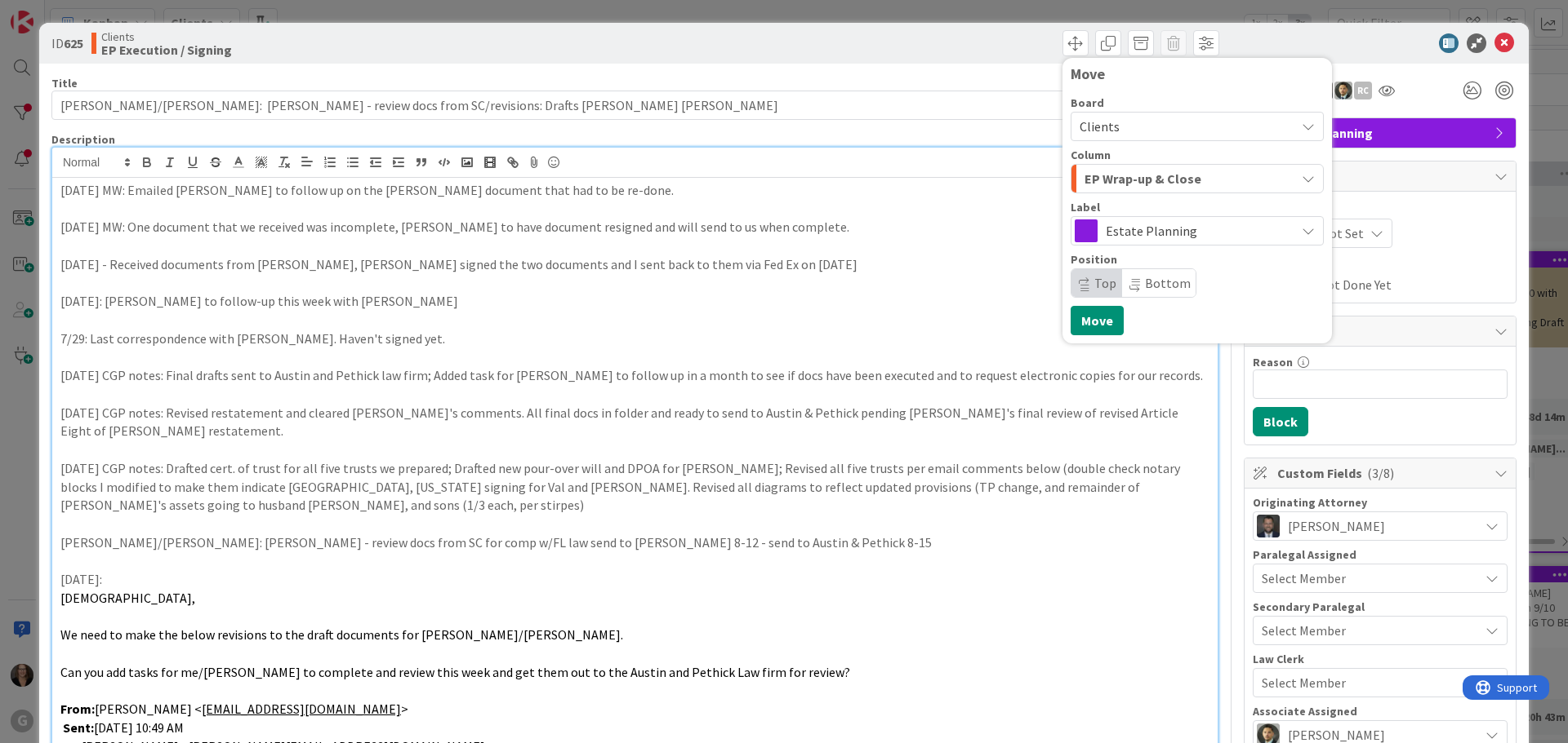
click at [871, 287] on p at bounding box center [634, 283] width 1149 height 18
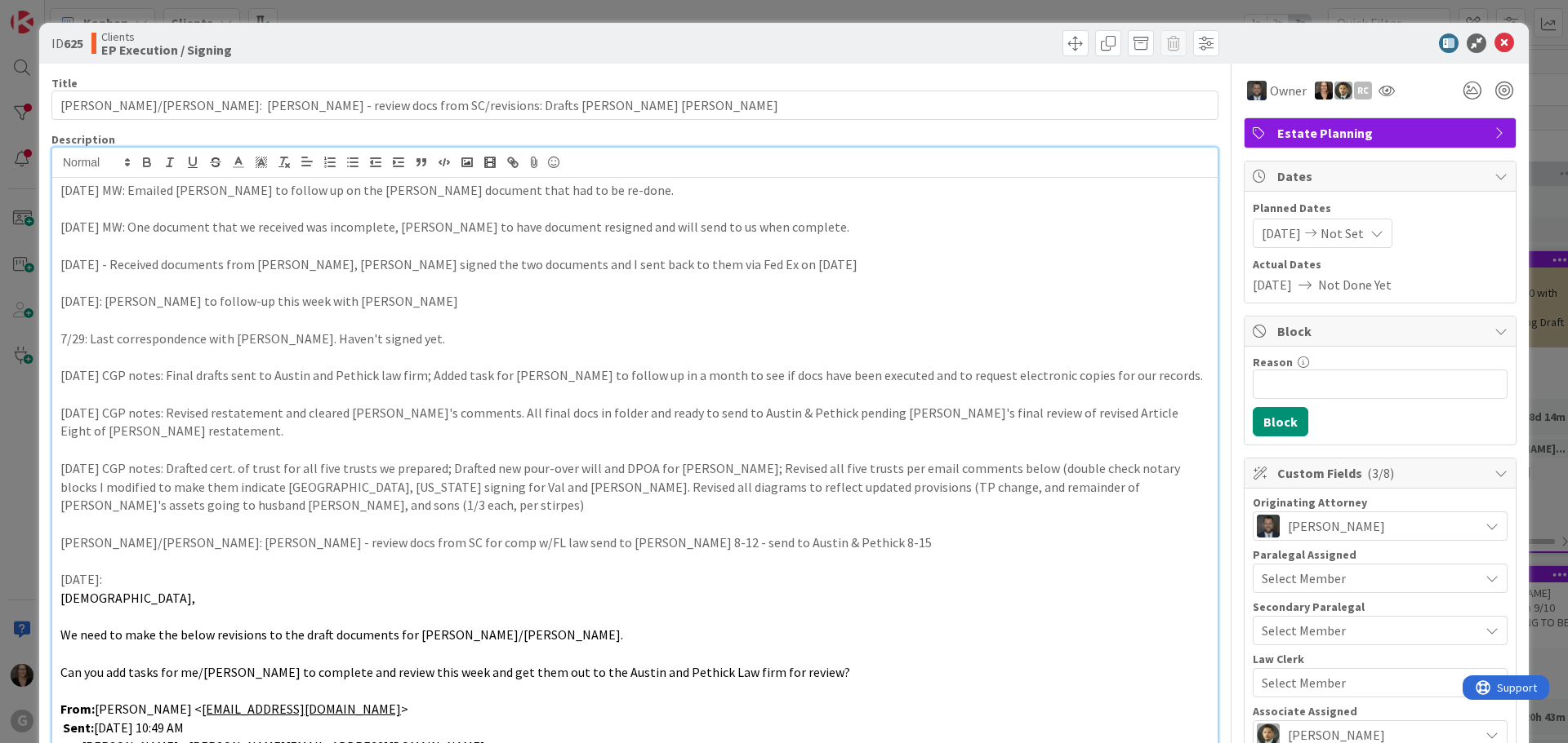
click at [1358, 228] on span "Not Set" at bounding box center [1342, 233] width 43 height 19
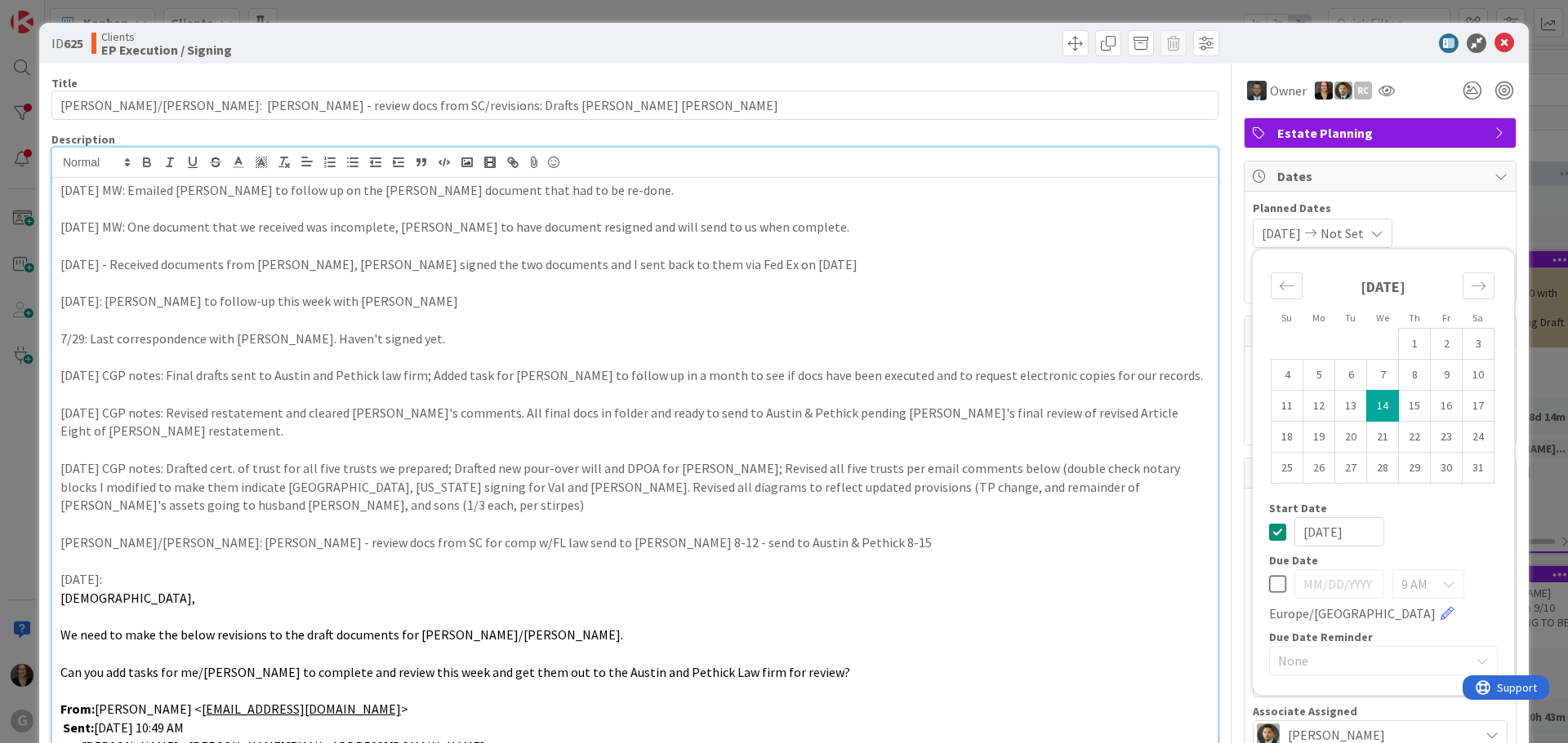
click at [1347, 236] on span "Not Set" at bounding box center [1342, 233] width 43 height 19
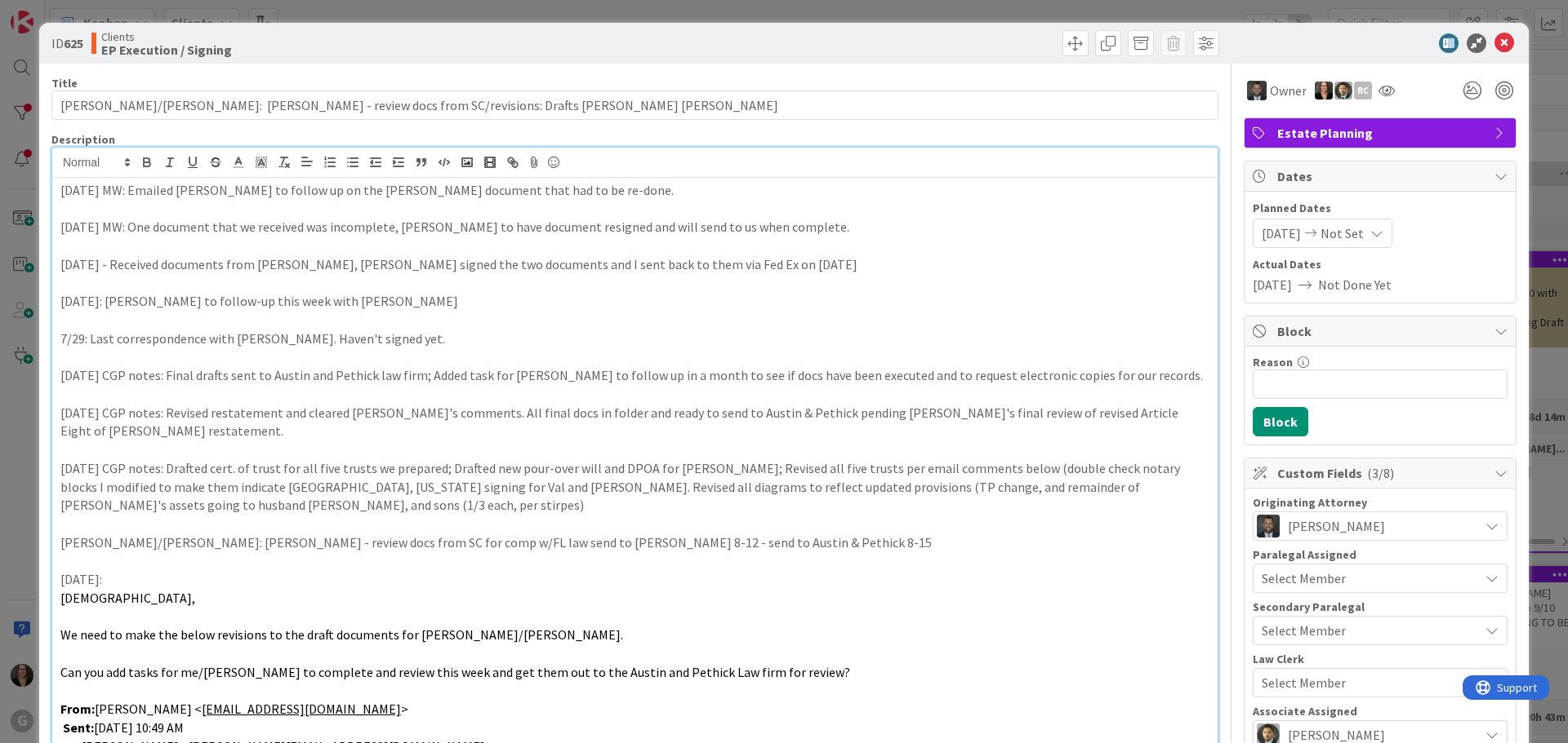
click at [1347, 237] on span "Not Set" at bounding box center [1342, 233] width 43 height 19
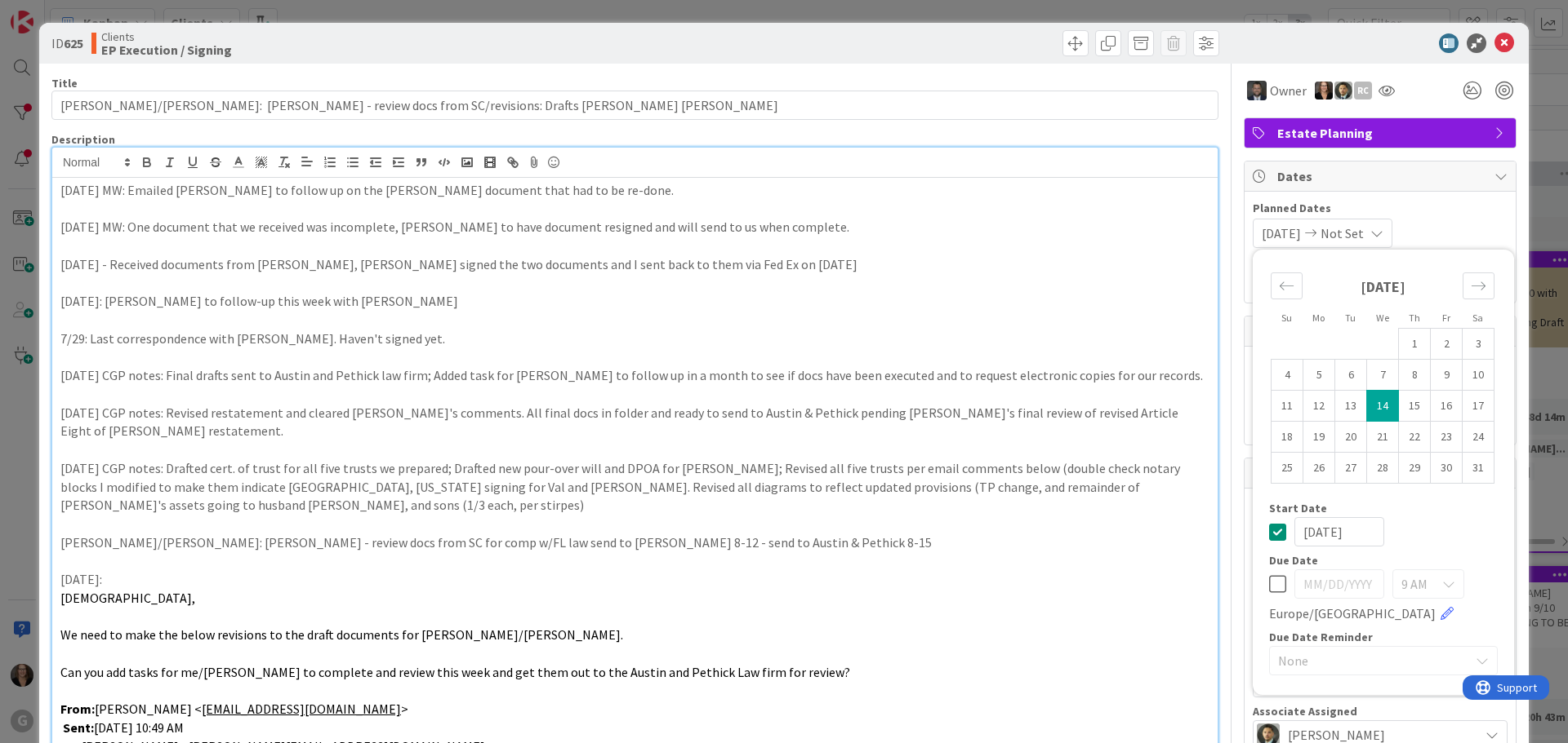
click at [1271, 585] on icon at bounding box center [1277, 584] width 18 height 19
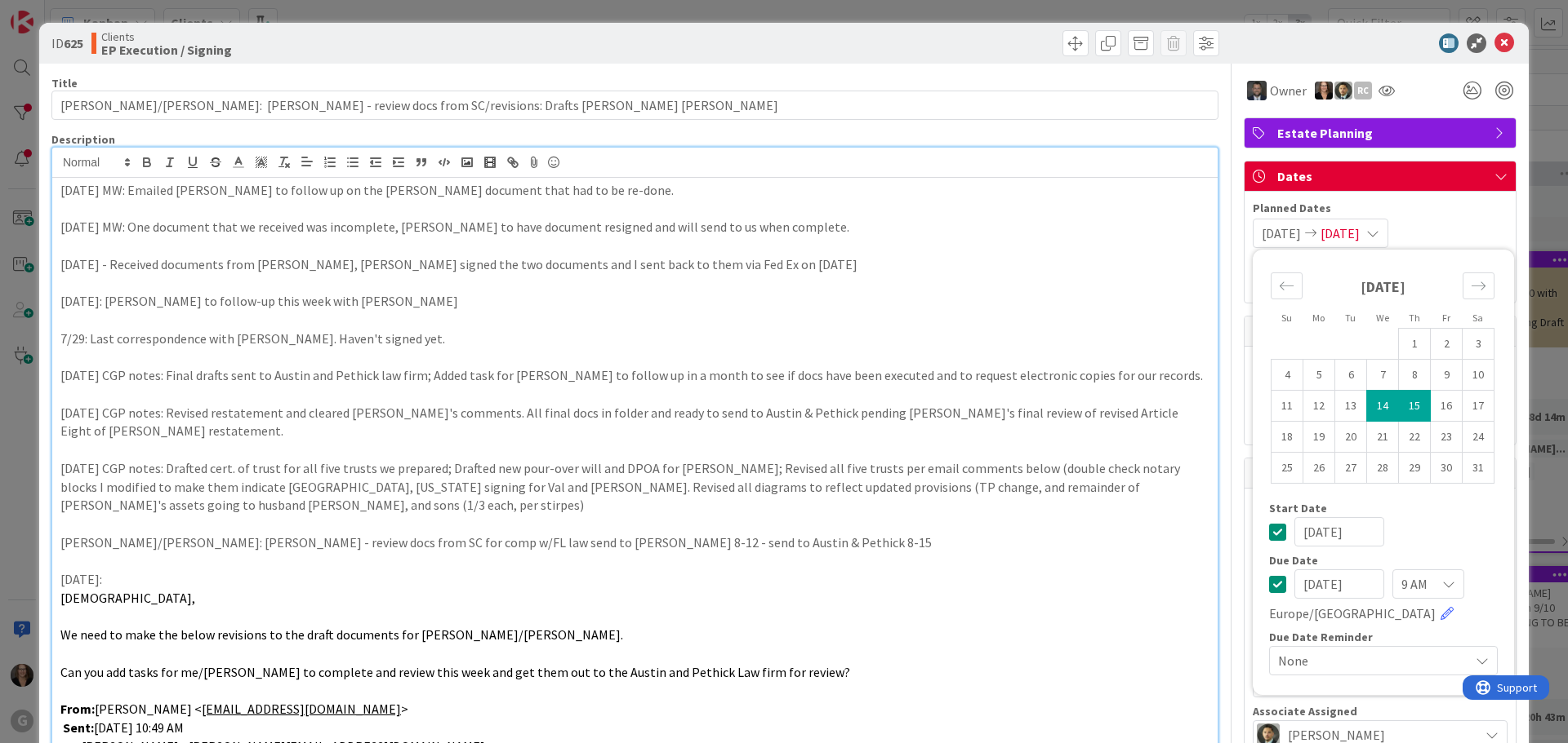
click at [1306, 586] on input "08/15/2024" at bounding box center [1339, 584] width 90 height 29
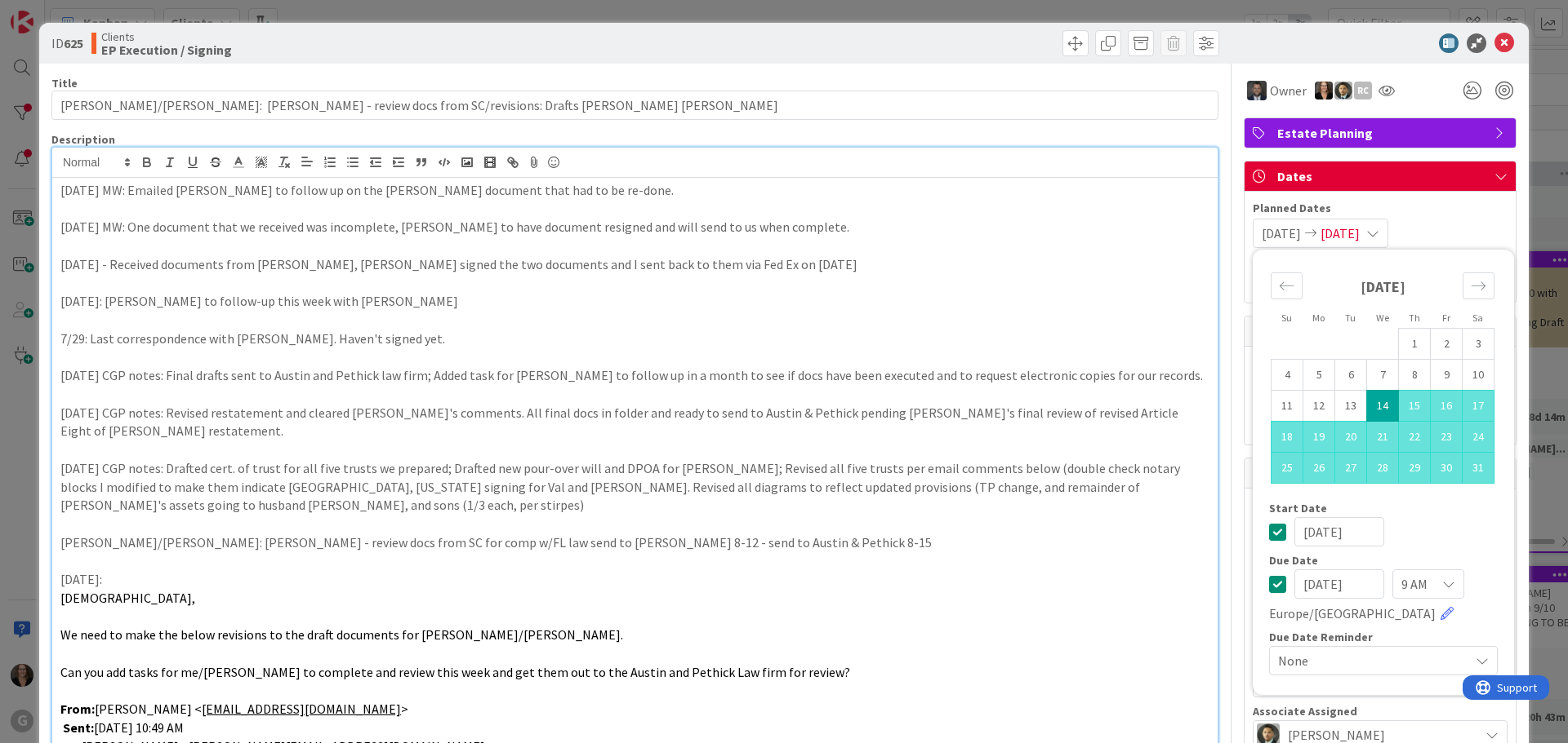
click at [1356, 588] on input "10/31/2024" at bounding box center [1339, 584] width 90 height 29
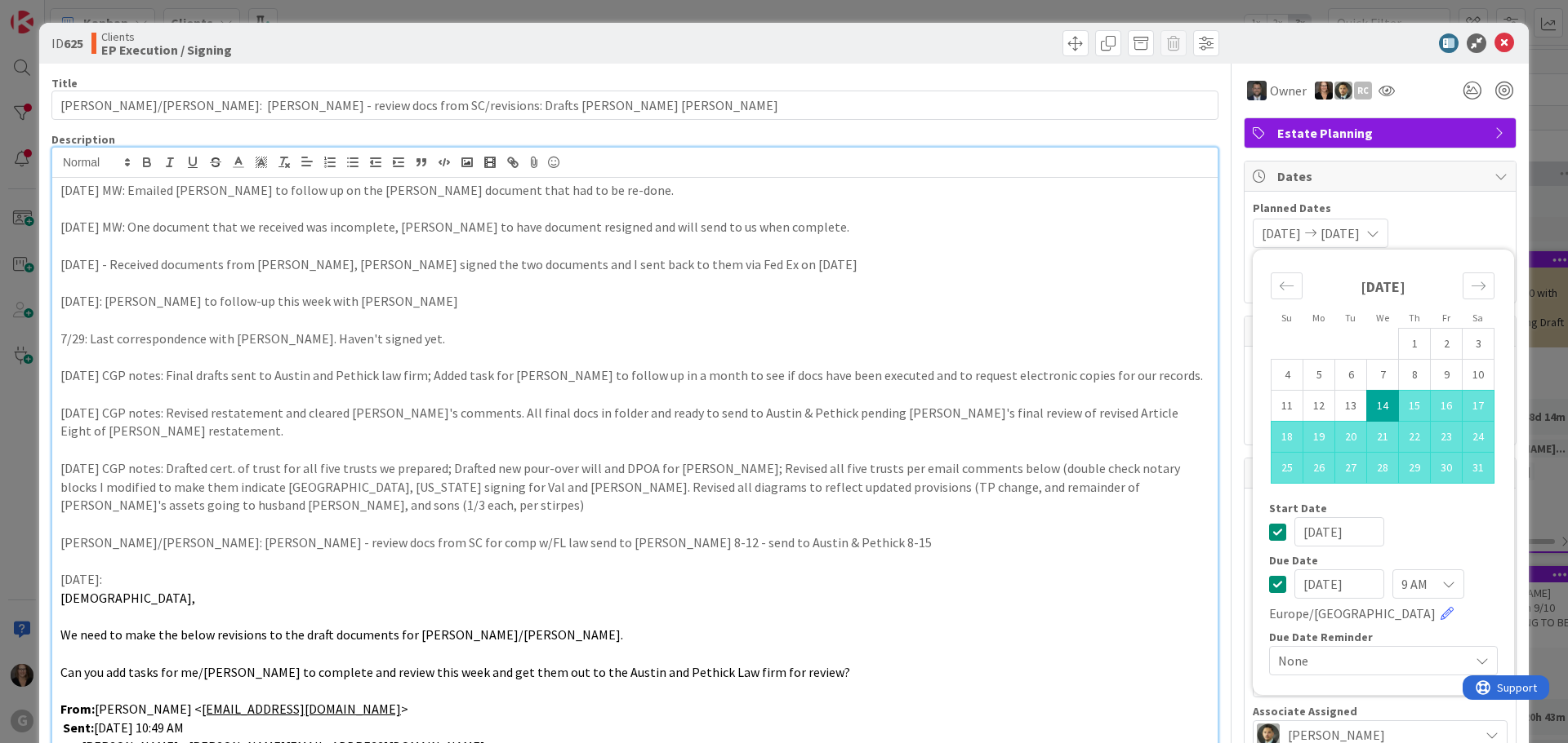
type input "10/31/2025"
click at [1074, 608] on p at bounding box center [634, 617] width 1149 height 18
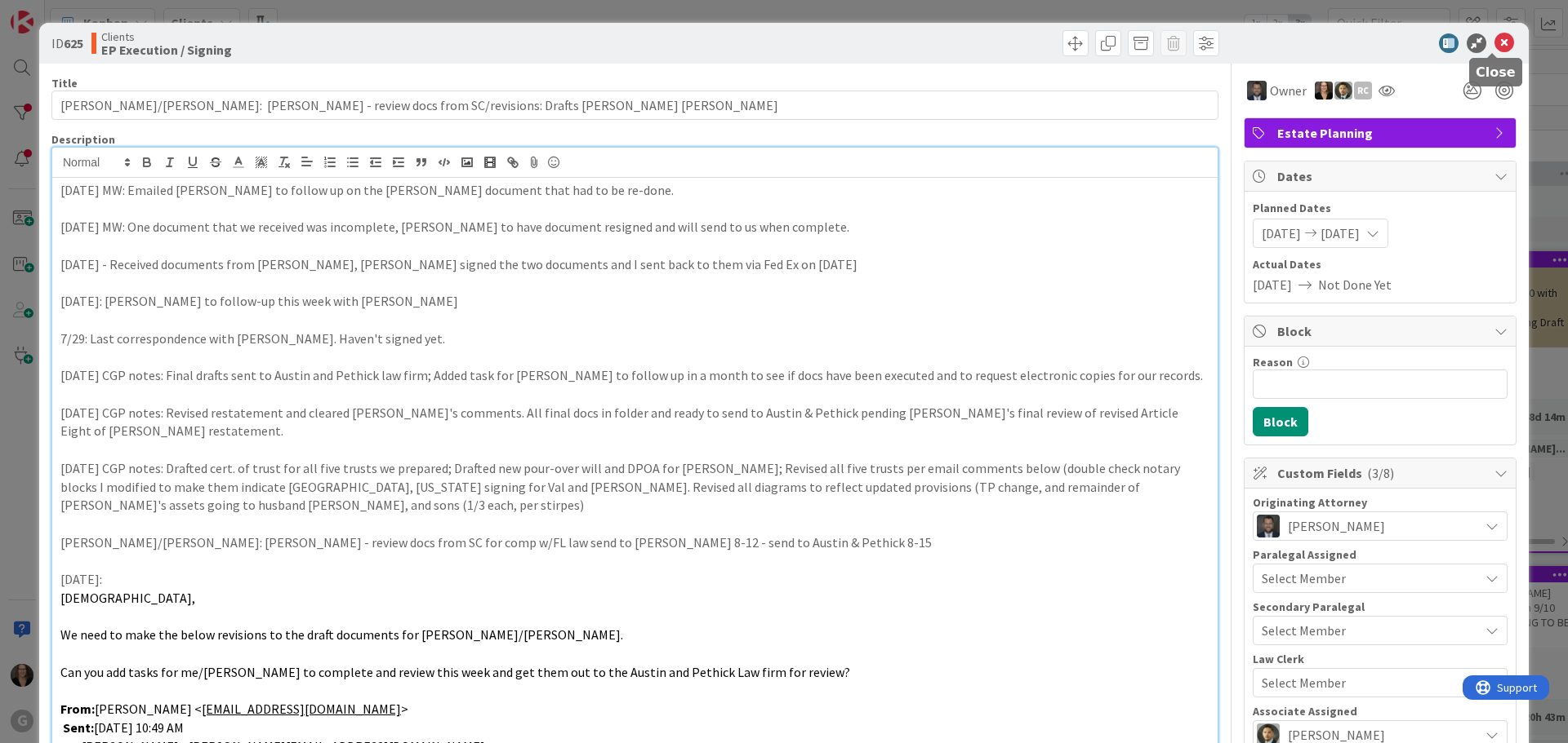
click at [1494, 41] on icon at bounding box center [1504, 43] width 19 height 19
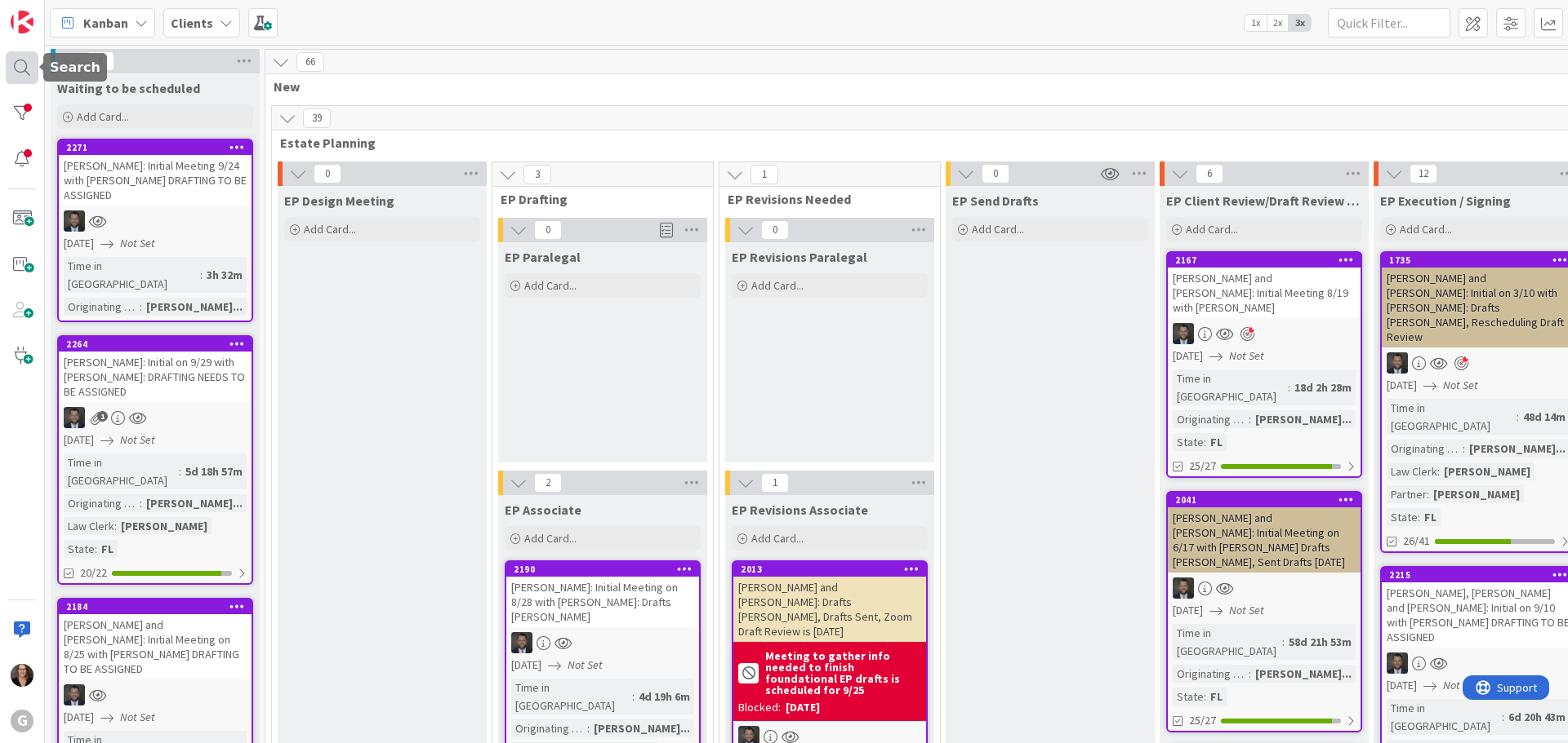
click at [22, 68] on div at bounding box center [22, 68] width 33 height 33
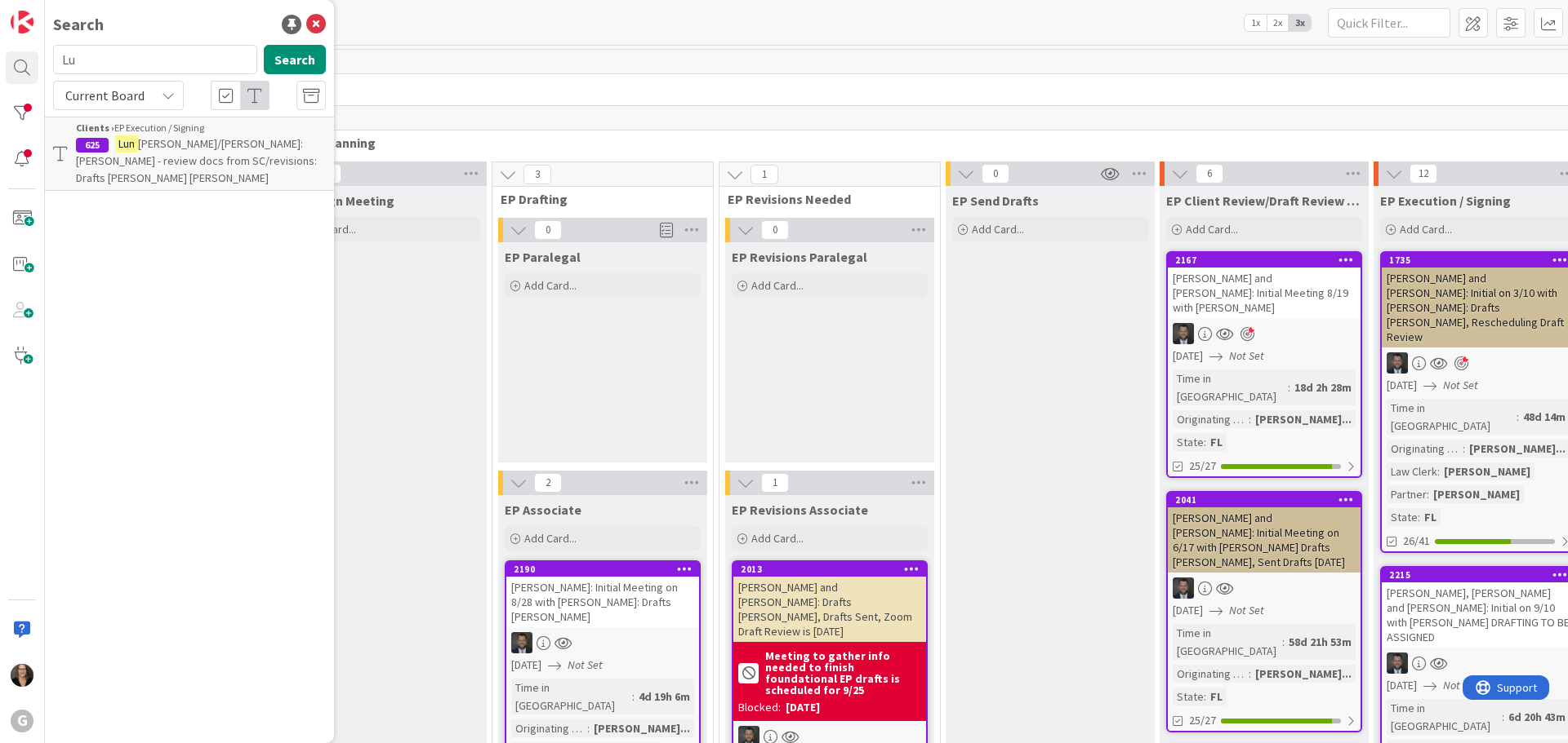
type input "L"
type input "Follick"
click at [280, 60] on button "Search" at bounding box center [295, 59] width 62 height 29
